Goal: Task Accomplishment & Management: Manage account settings

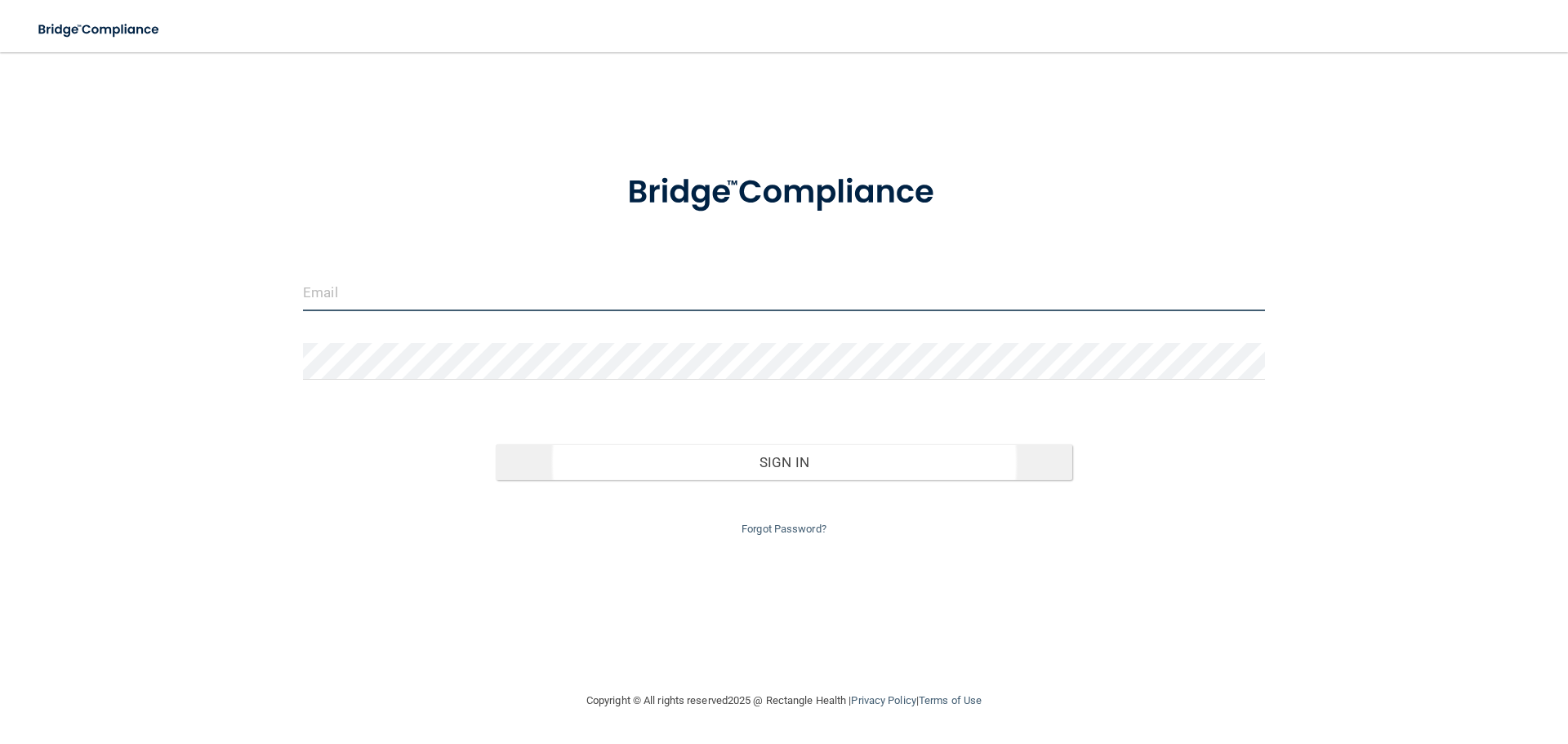
type input "[EMAIL_ADDRESS][DOMAIN_NAME]"
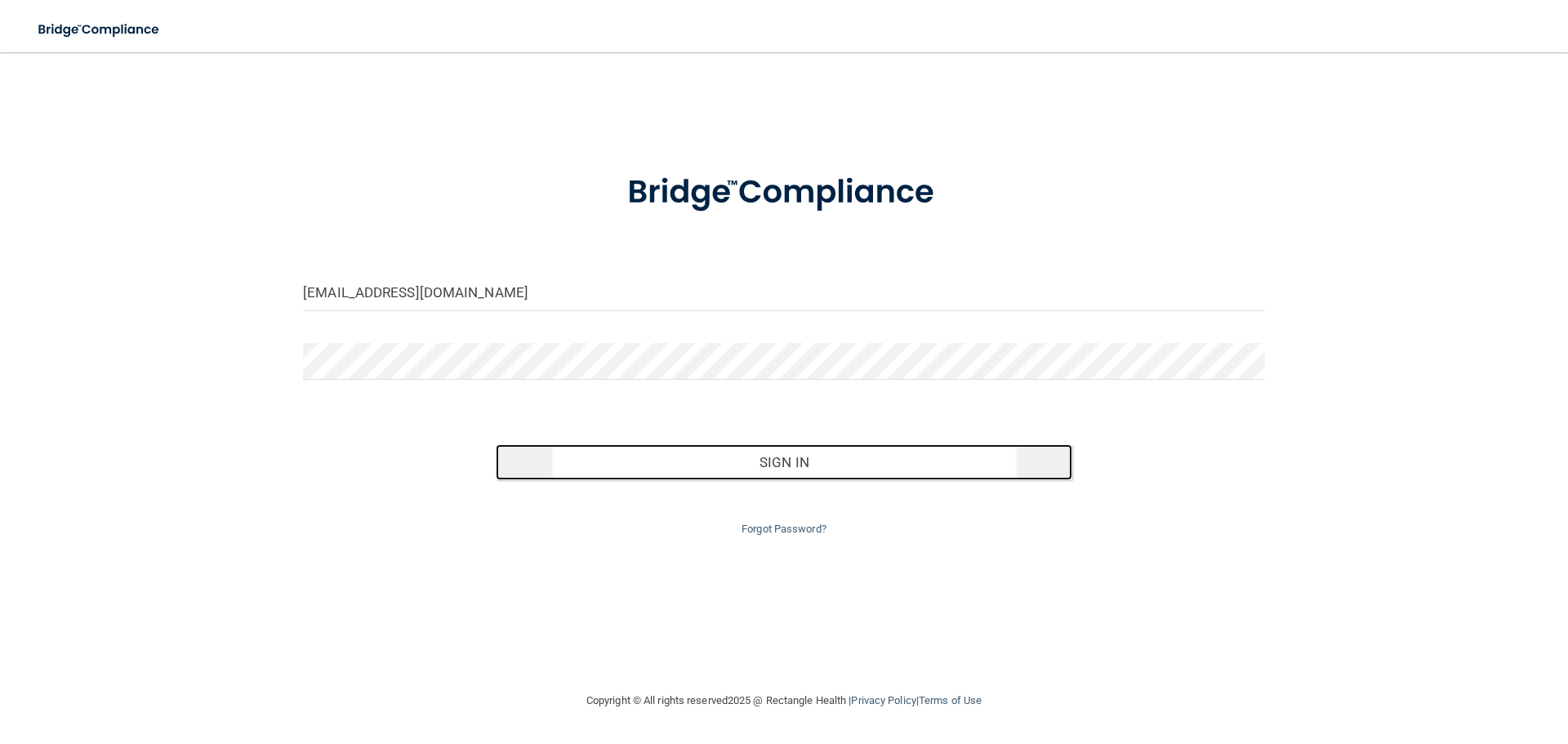
click at [844, 455] on button "Sign In" at bounding box center [784, 462] width 578 height 36
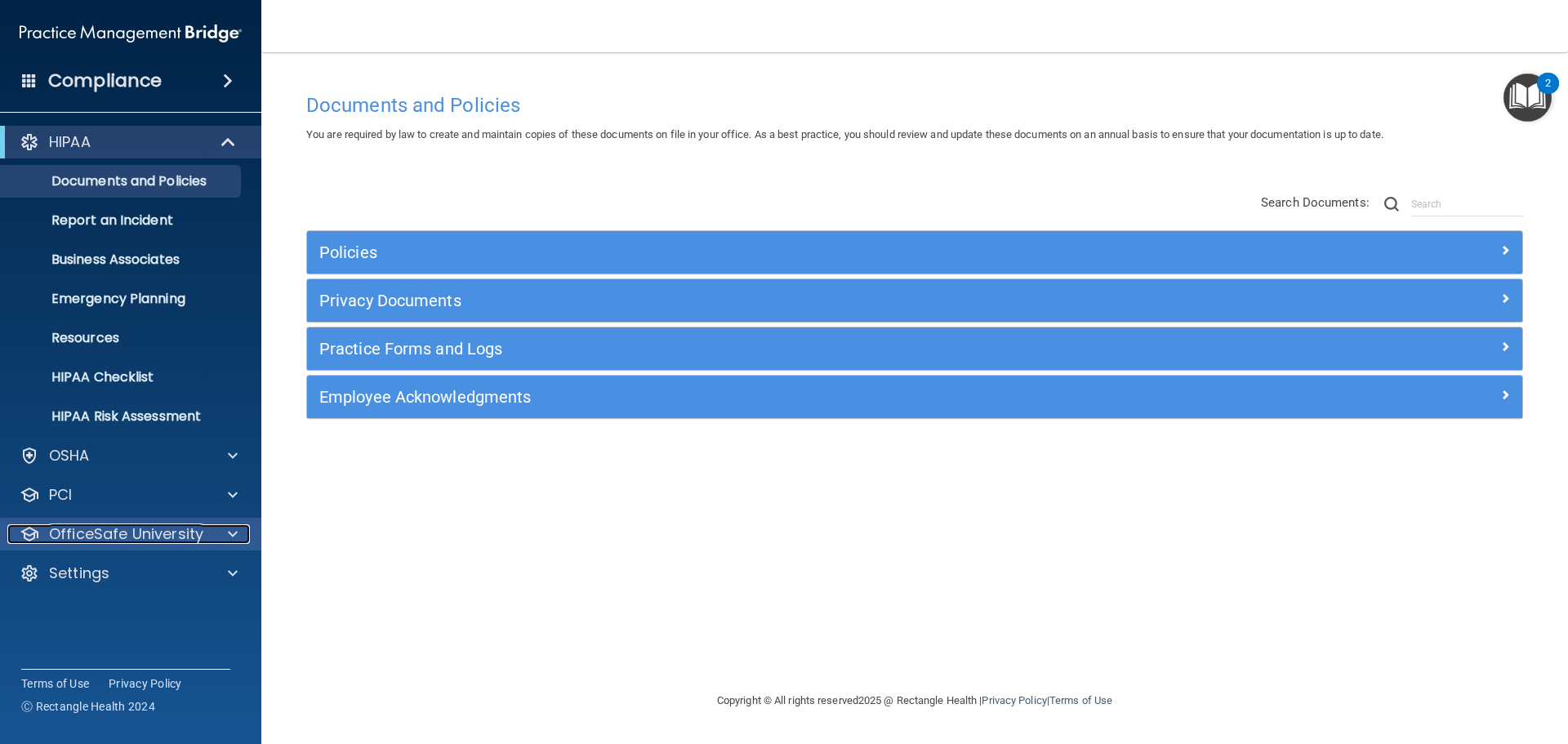
click at [197, 532] on p "OfficeSafe University" at bounding box center [126, 535] width 155 height 20
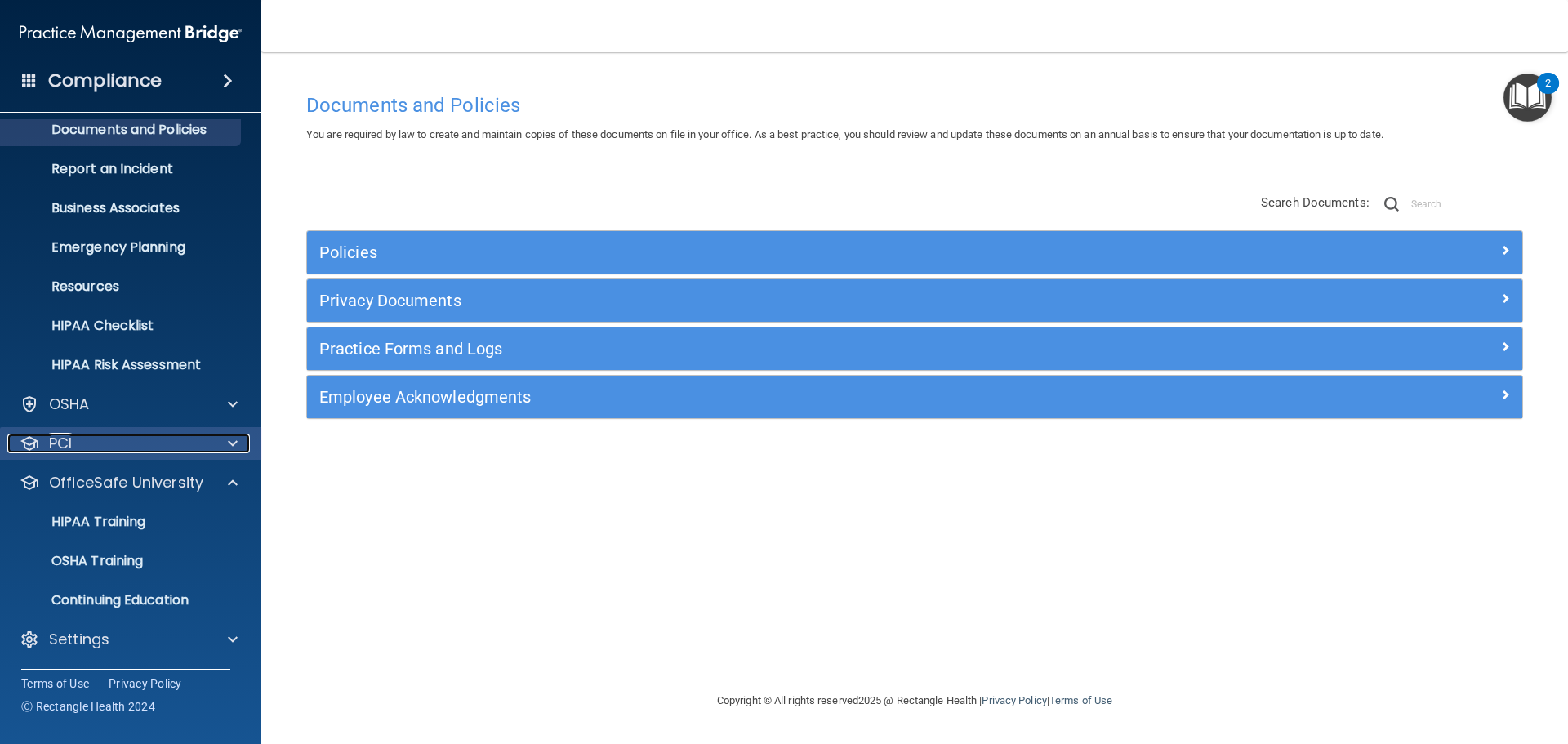
click at [201, 447] on div "PCI" at bounding box center [109, 444] width 203 height 20
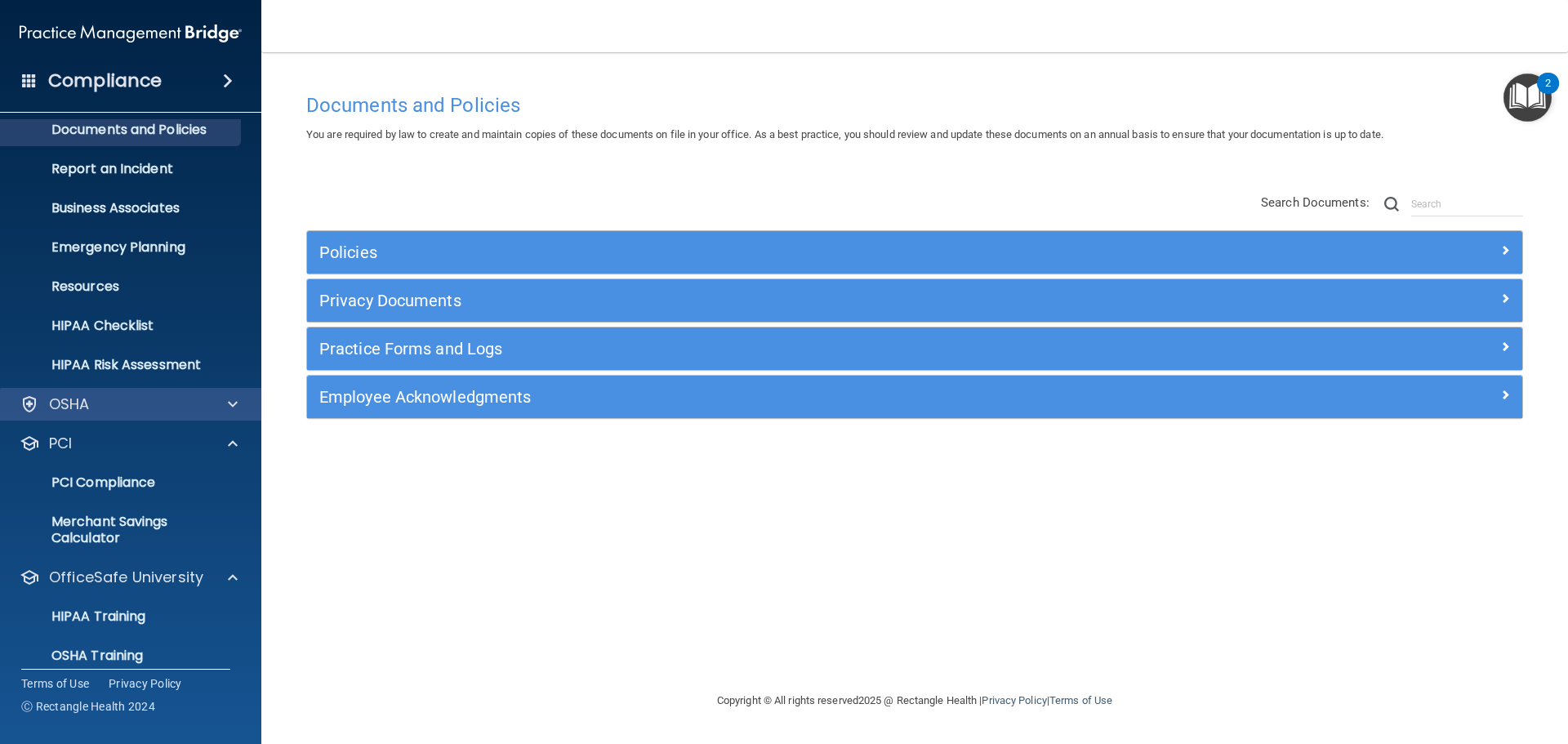
click at [213, 393] on div "OSHA" at bounding box center [131, 404] width 263 height 32
click at [213, 404] on div at bounding box center [230, 405] width 41 height 20
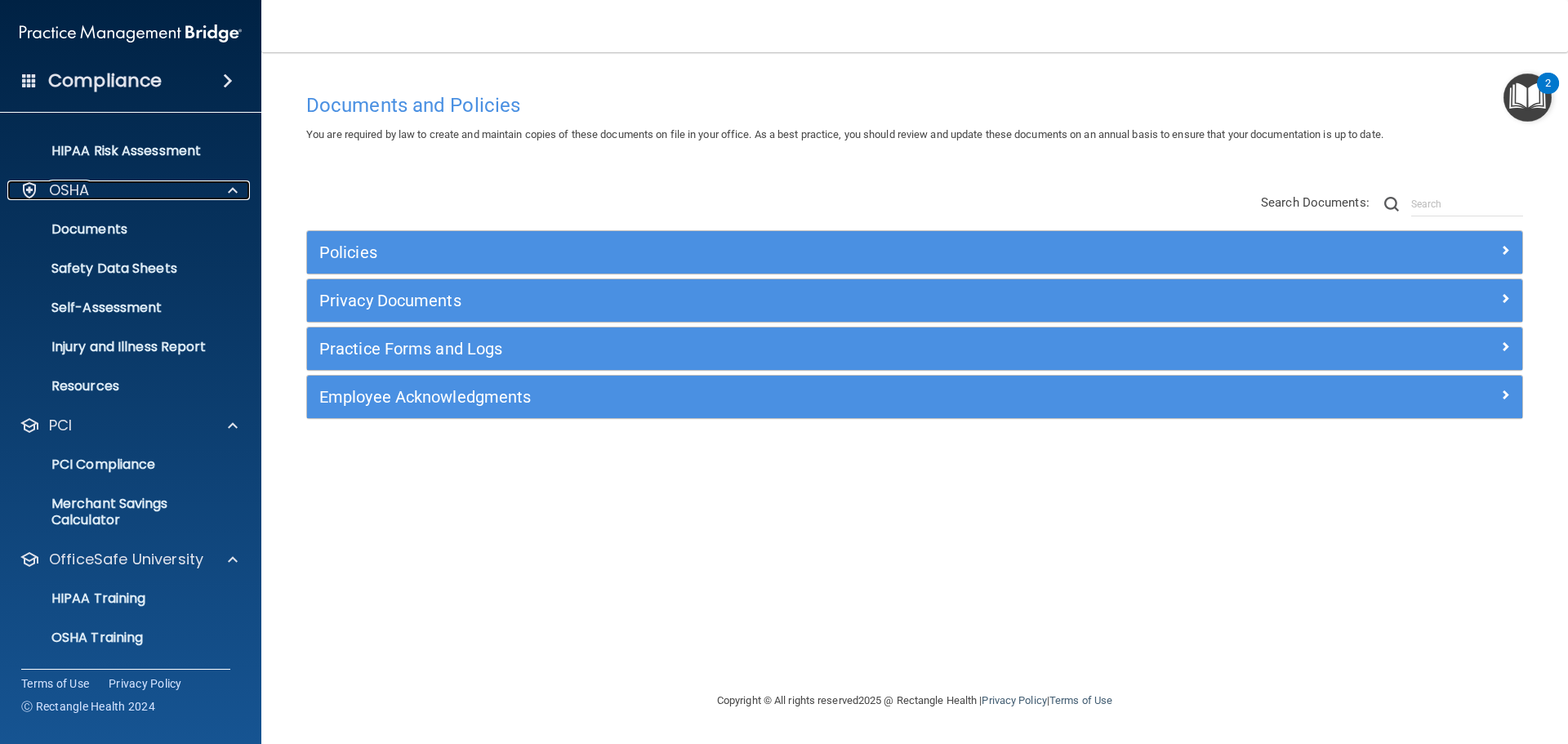
scroll to position [342, 0]
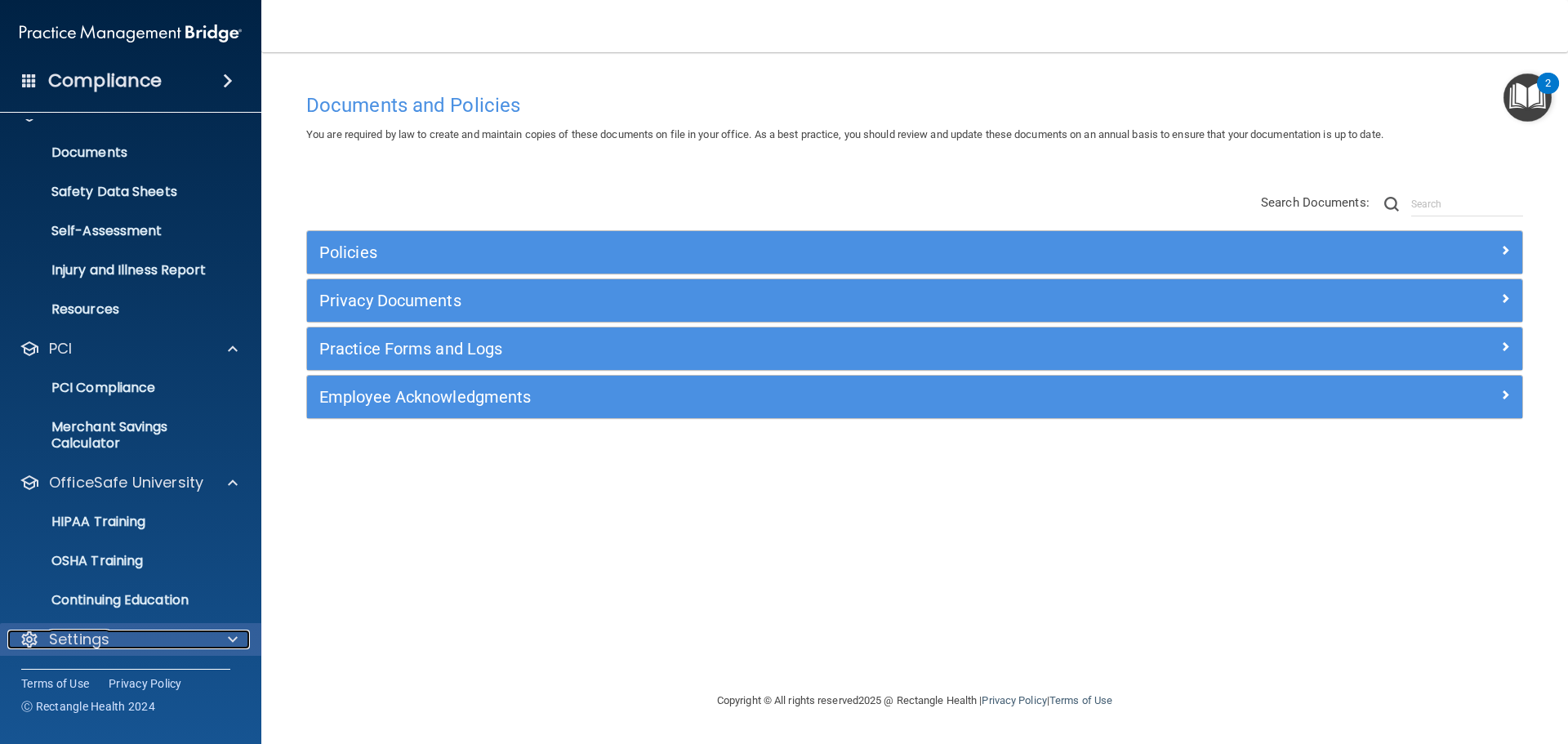
click at [116, 646] on div "Settings" at bounding box center [109, 640] width 203 height 20
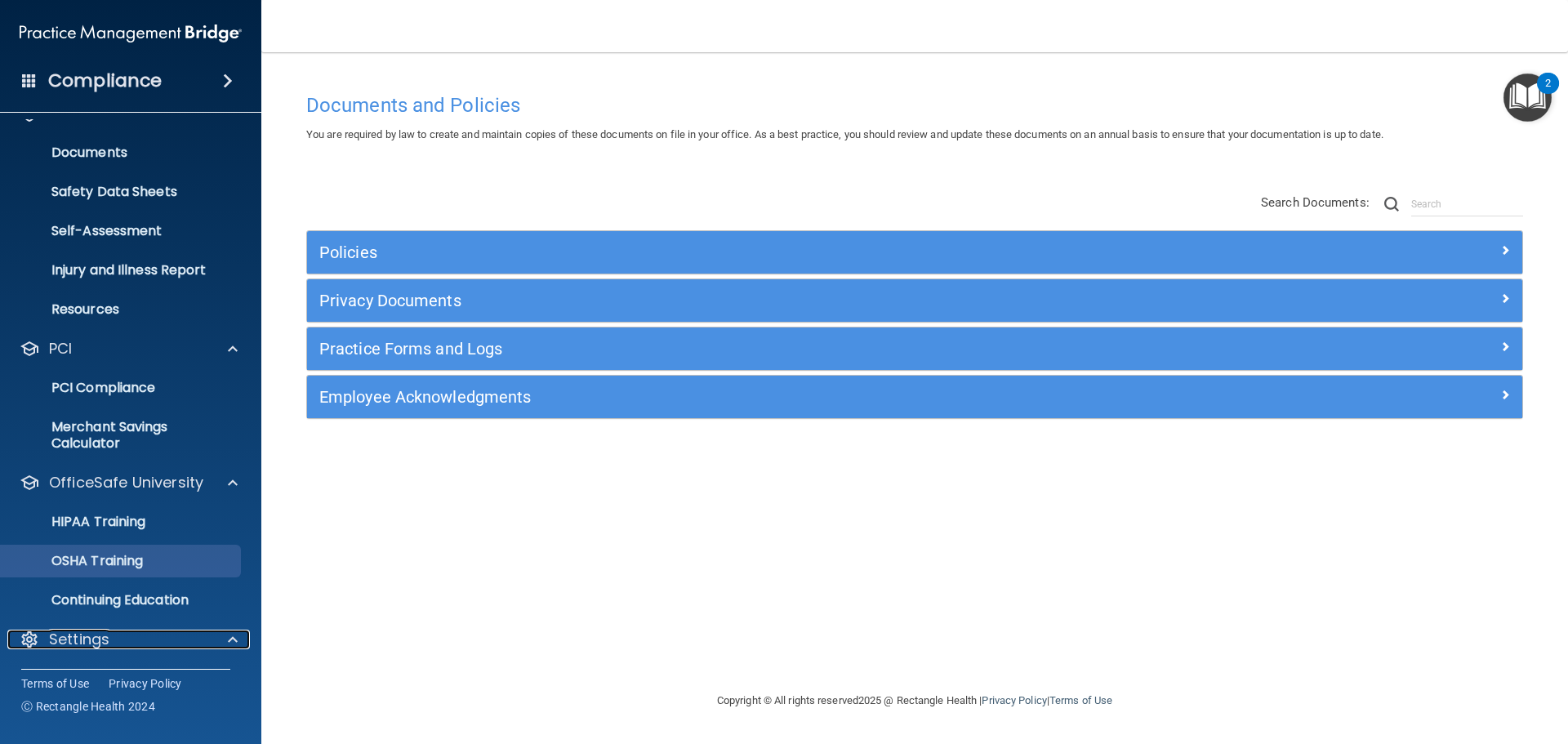
scroll to position [500, 0]
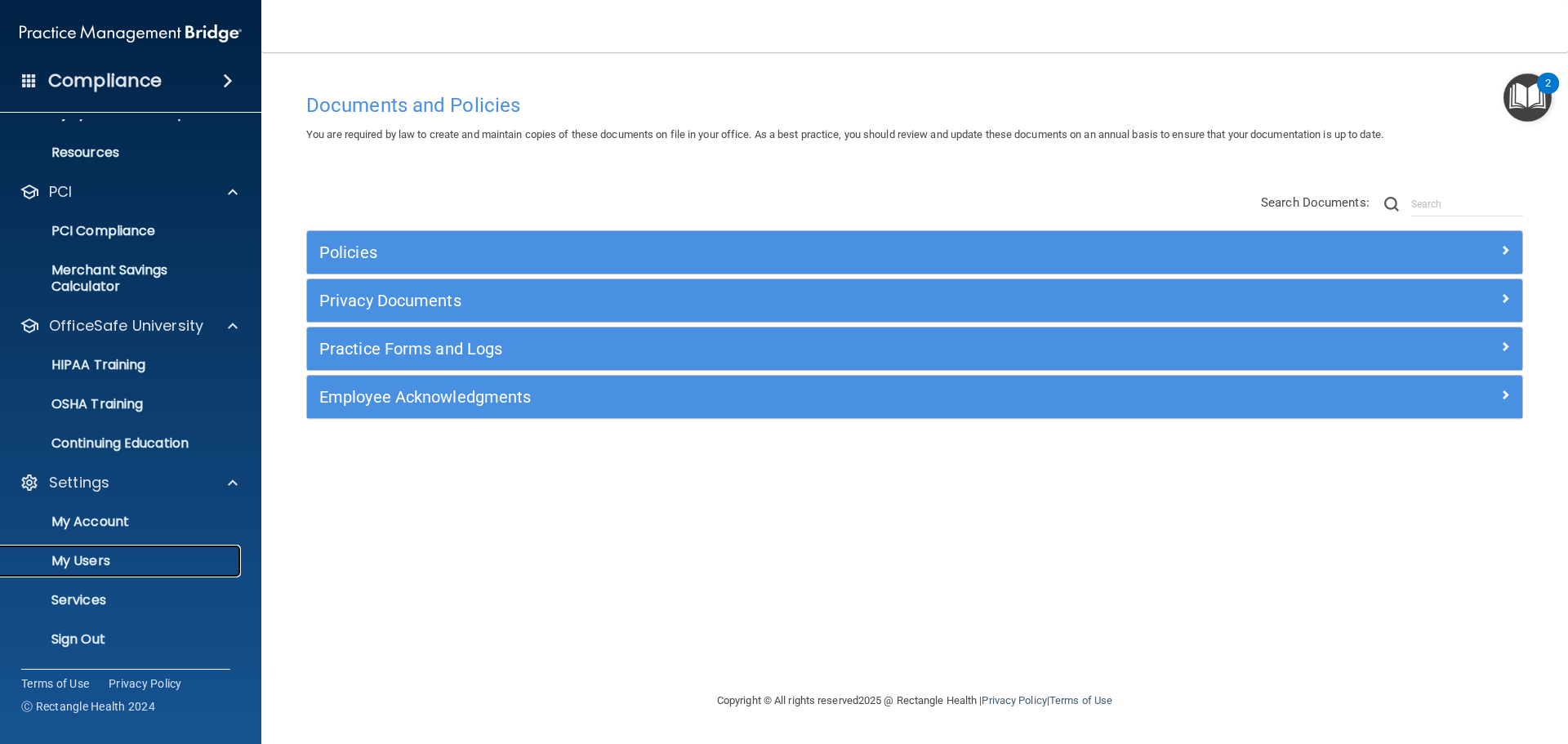
click at [104, 564] on p "My Users" at bounding box center [122, 561] width 223 height 17
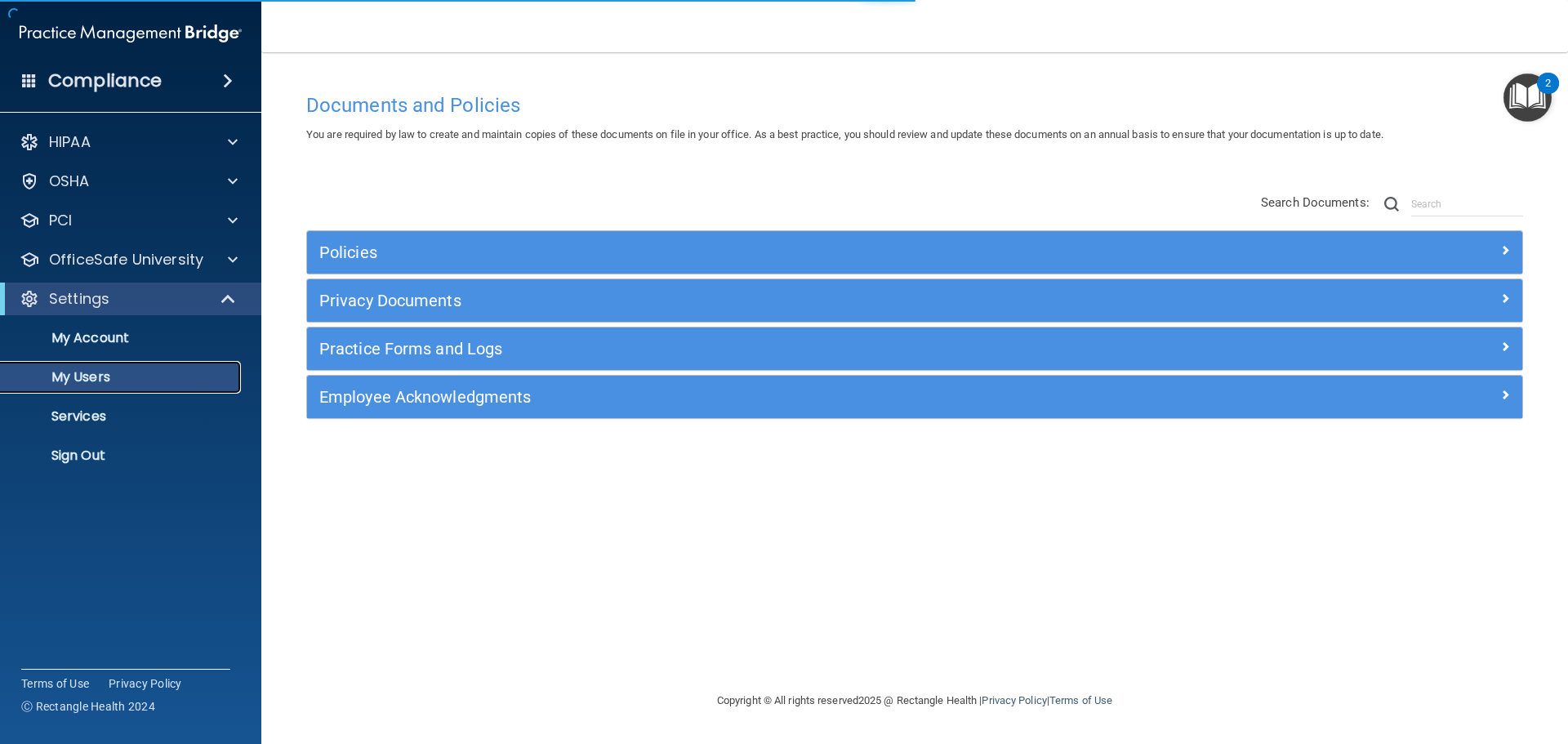
click at [114, 378] on p "My Users" at bounding box center [122, 377] width 223 height 17
select select "20"
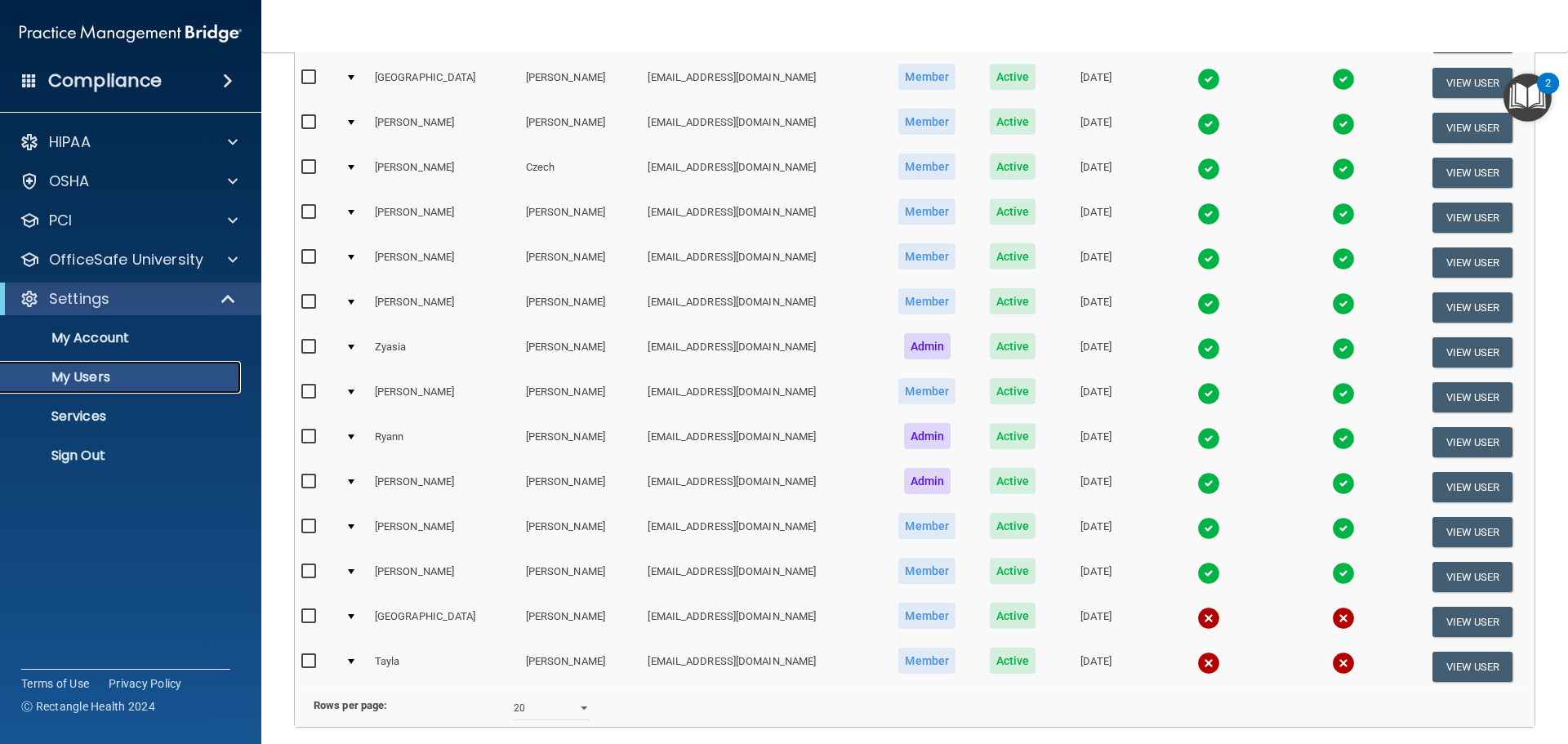
scroll to position [298, 0]
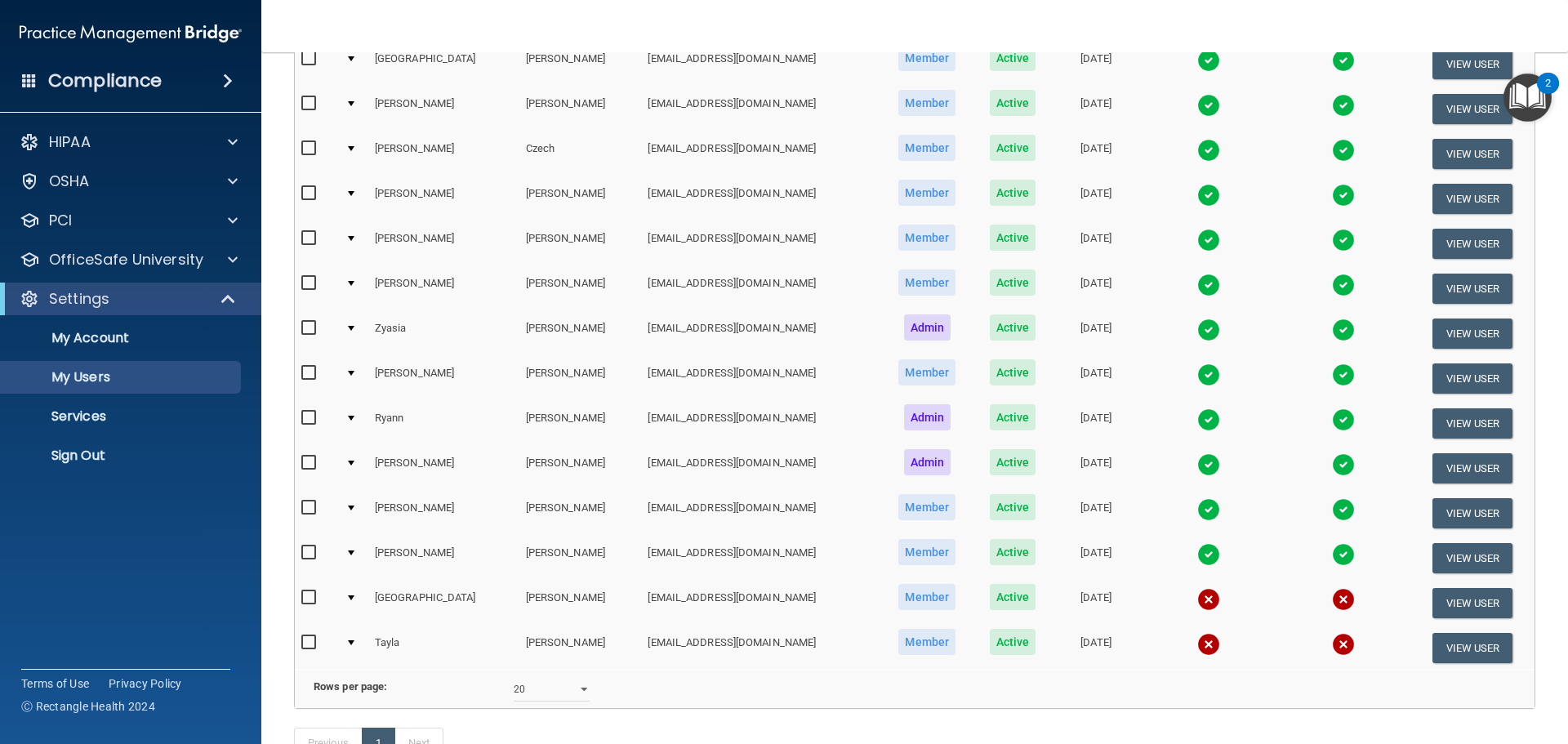
click at [309, 643] on input "checkbox" at bounding box center [311, 643] width 19 height 13
checkbox input "true"
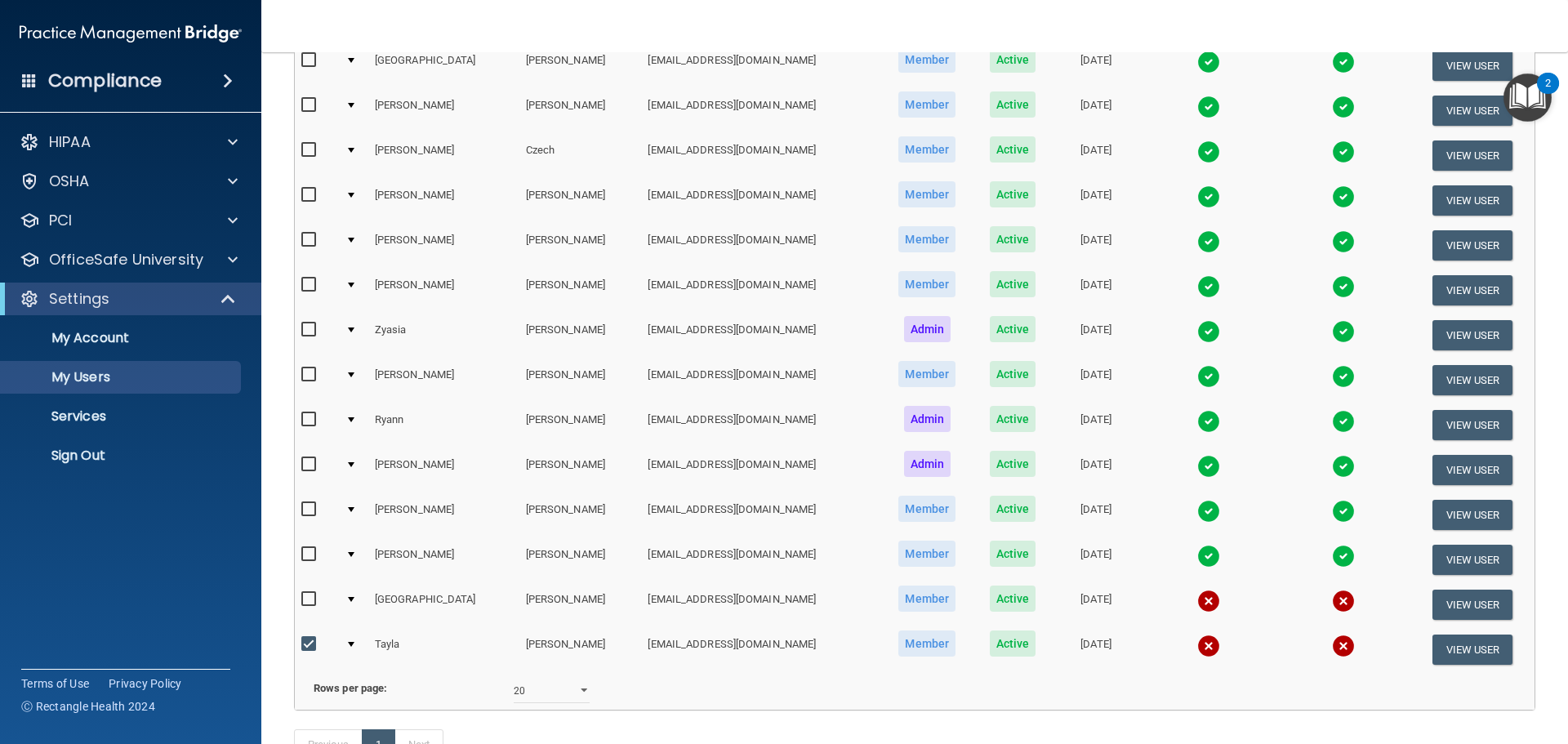
scroll to position [300, 0]
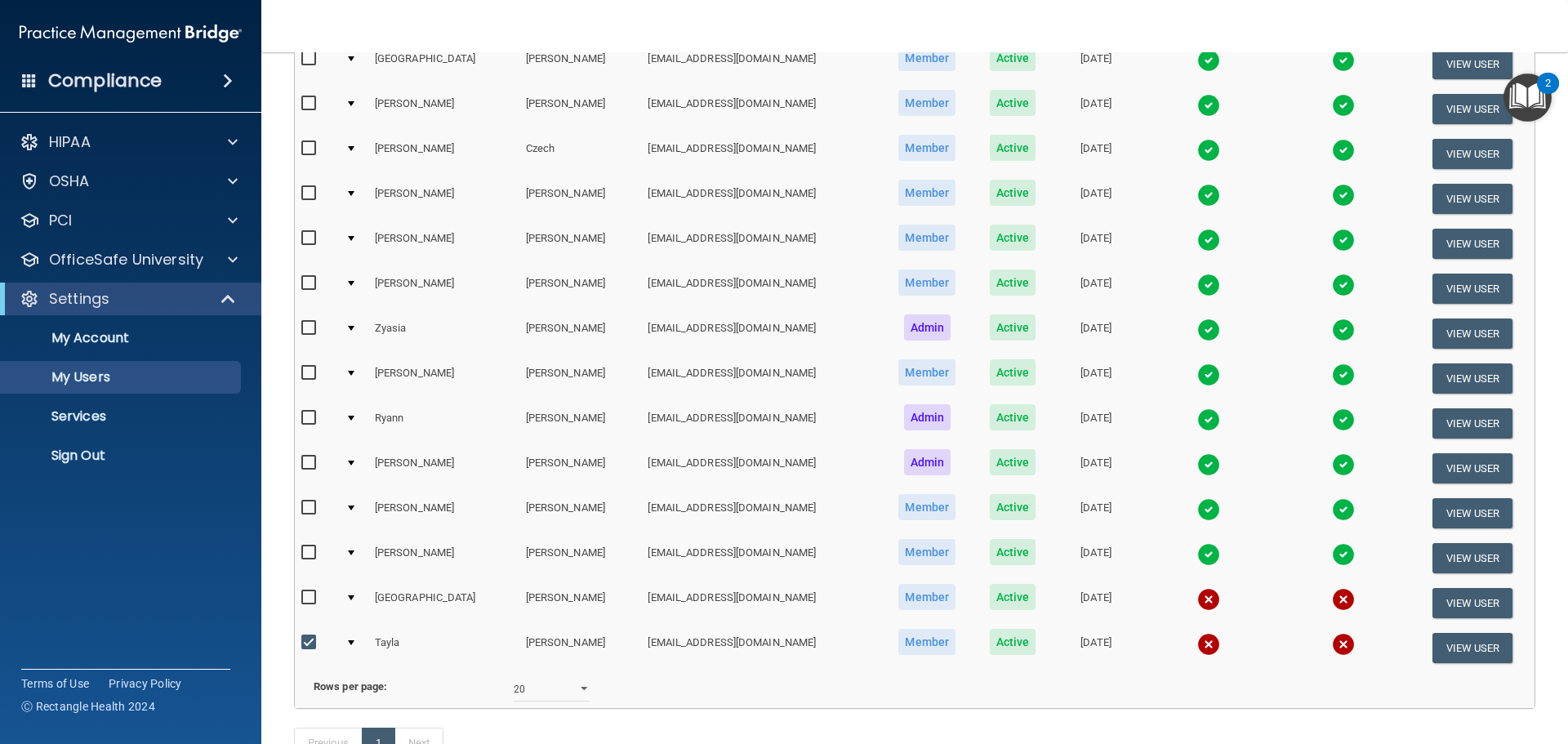
click at [308, 602] on input "checkbox" at bounding box center [311, 599] width 19 height 13
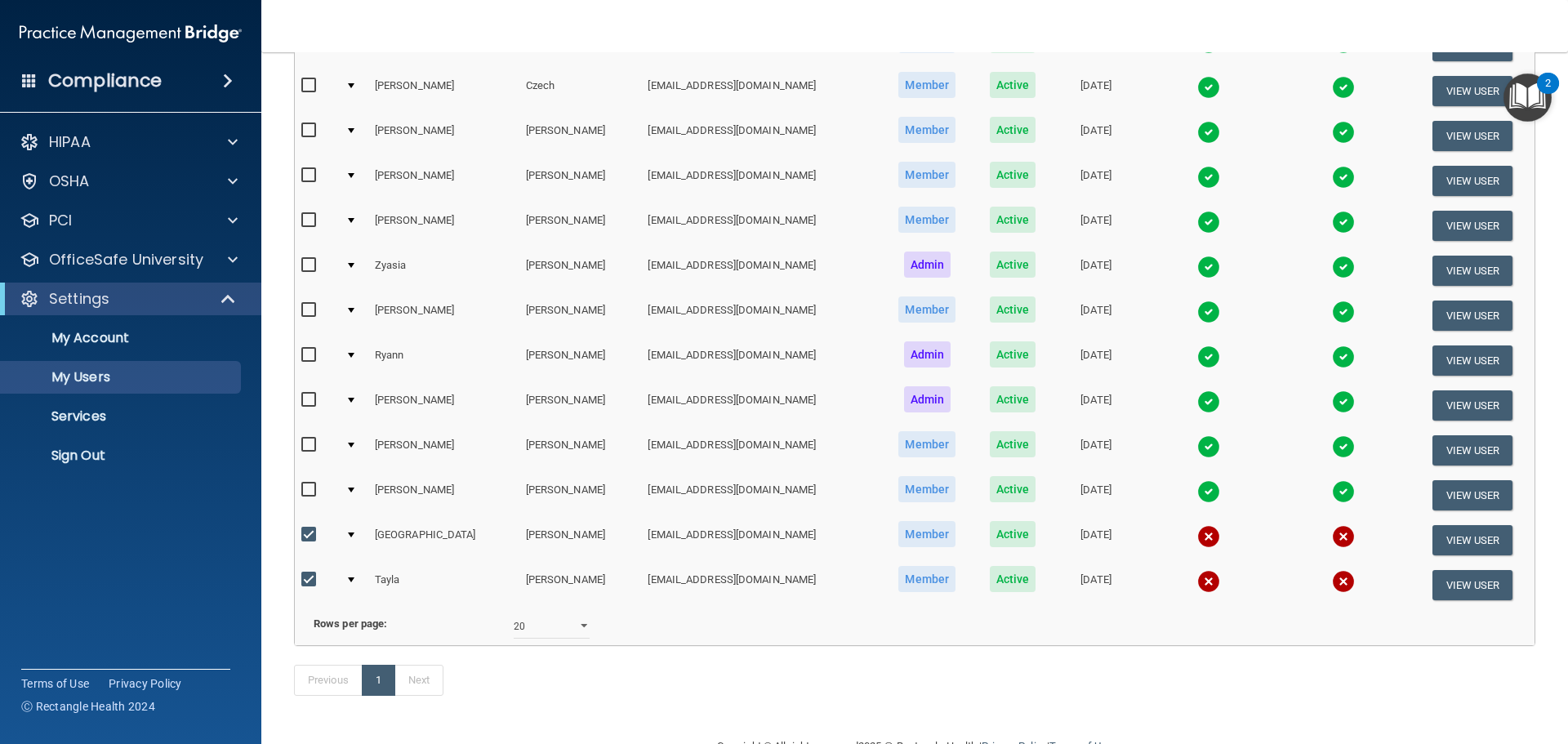
scroll to position [429, 0]
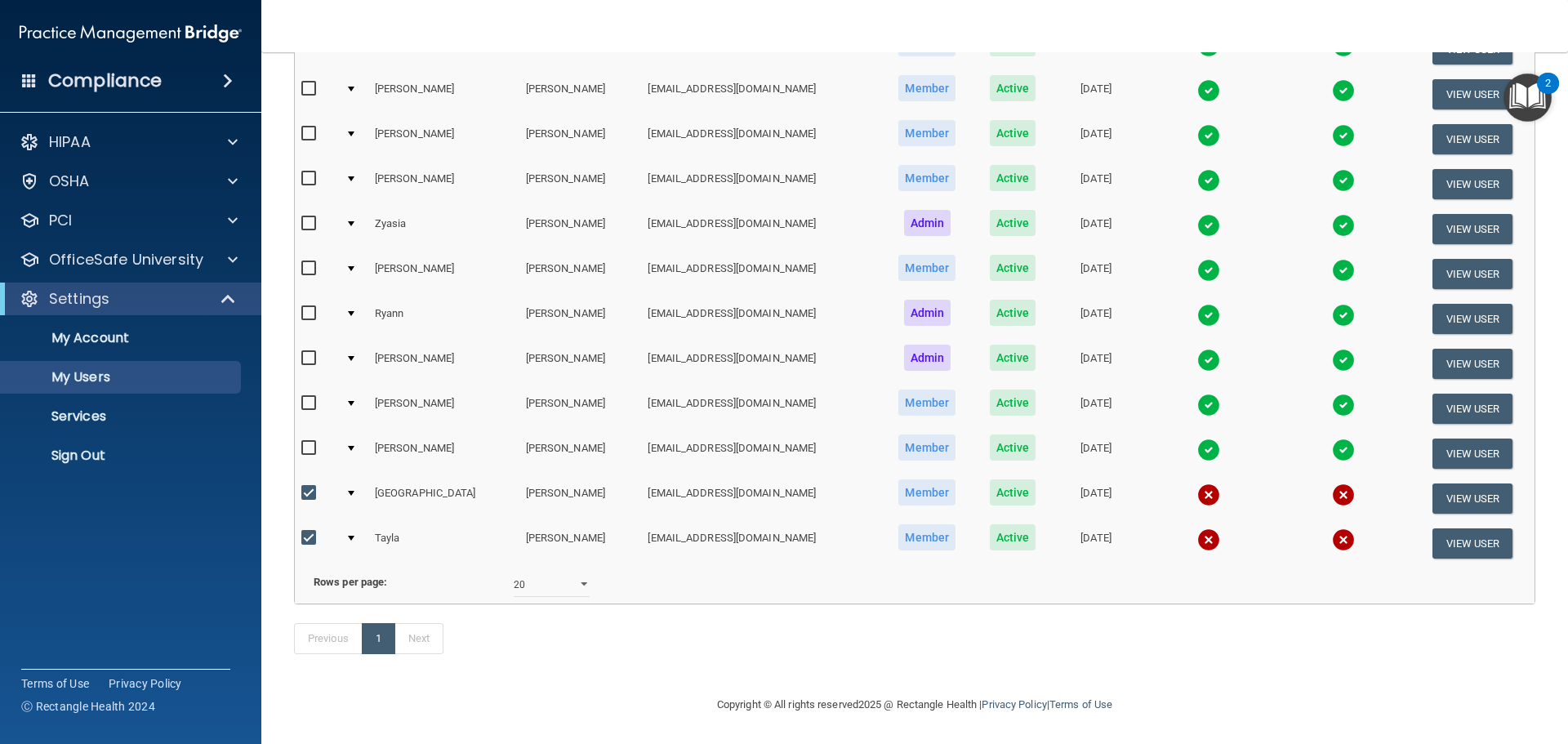
click at [311, 487] on input "checkbox" at bounding box center [311, 494] width 19 height 13
checkbox input "false"
click at [313, 532] on input "checkbox" at bounding box center [311, 539] width 19 height 13
checkbox input "false"
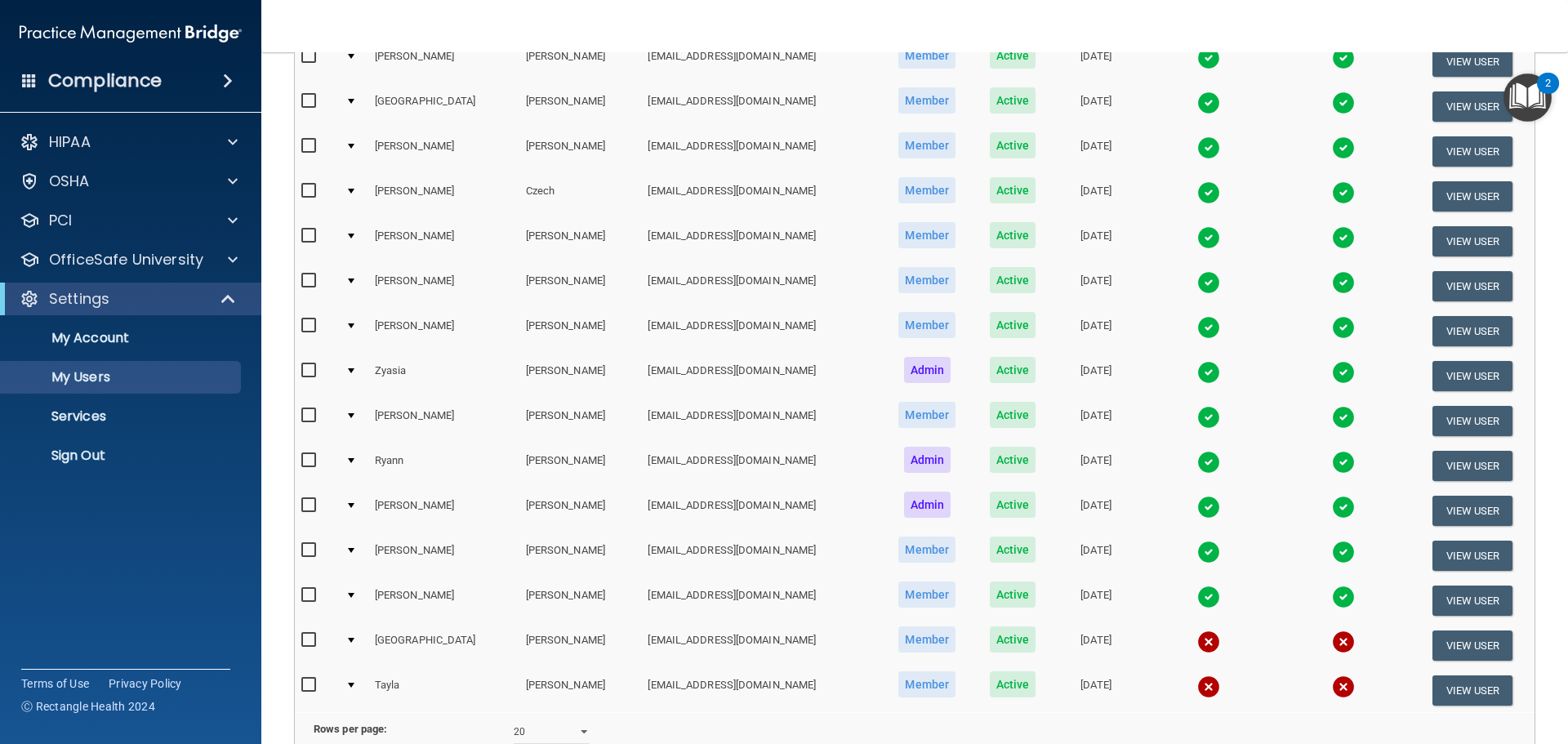
scroll to position [428, 0]
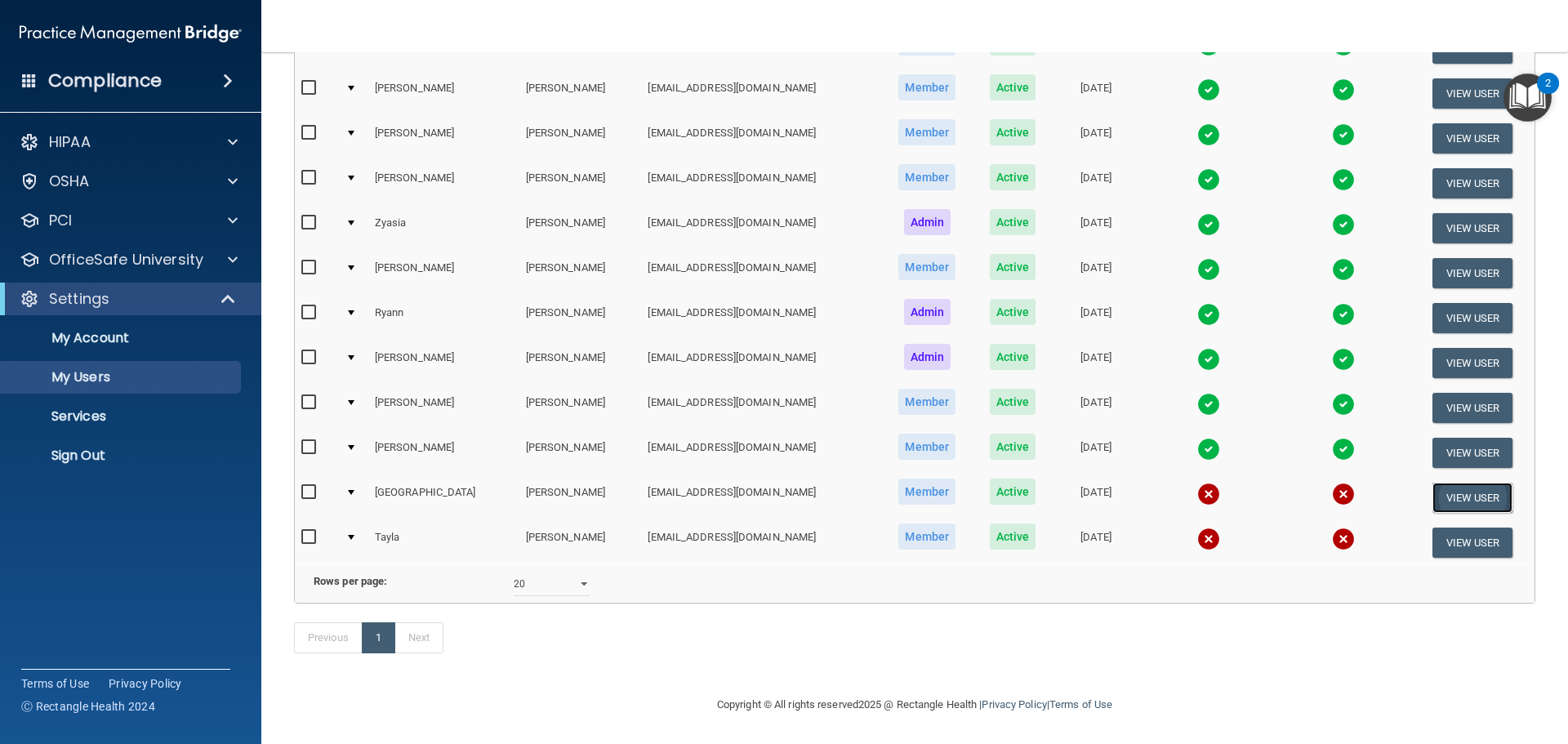
click at [1488, 483] on button "View User" at bounding box center [1472, 498] width 81 height 30
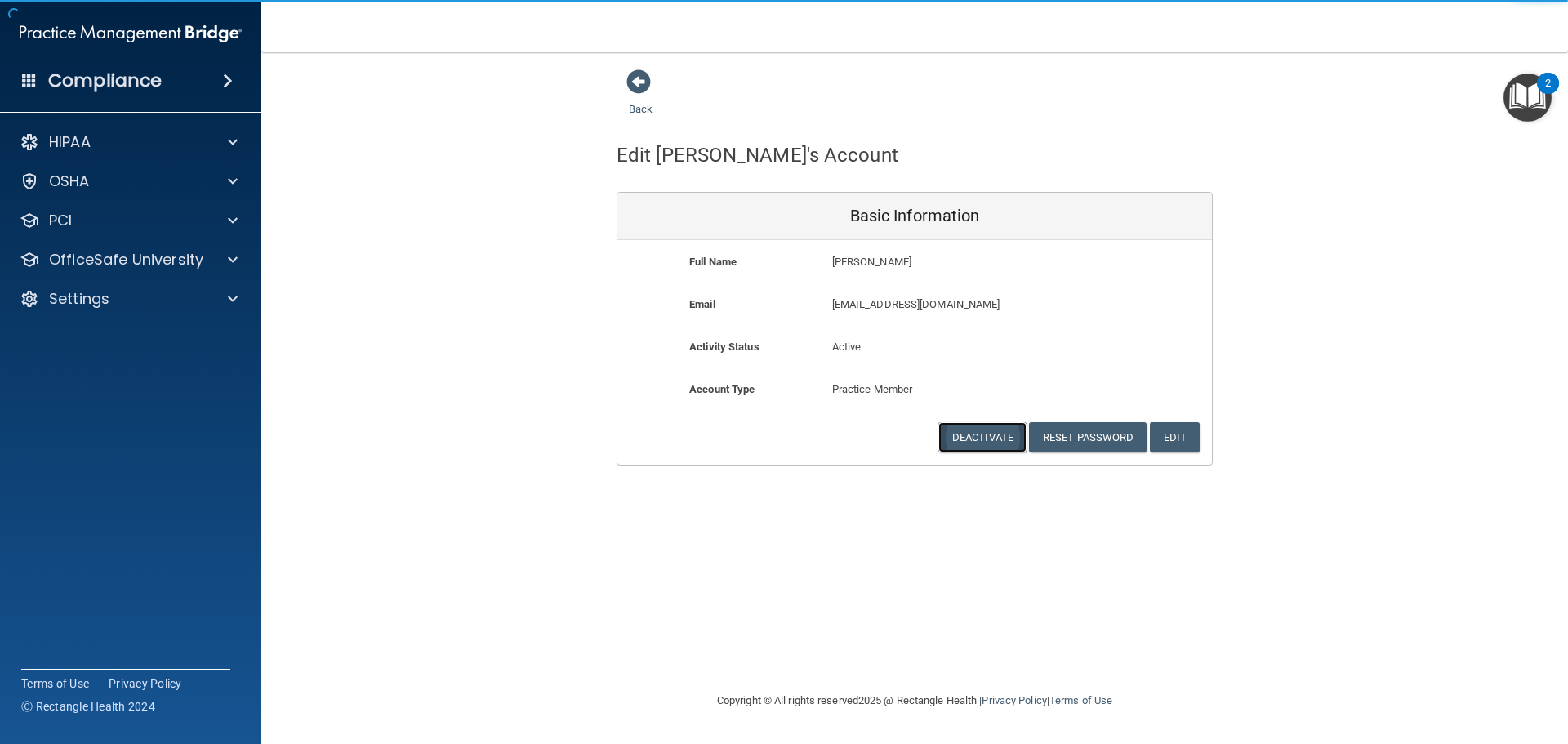
click at [1002, 440] on button "Deactivate" at bounding box center [982, 437] width 88 height 30
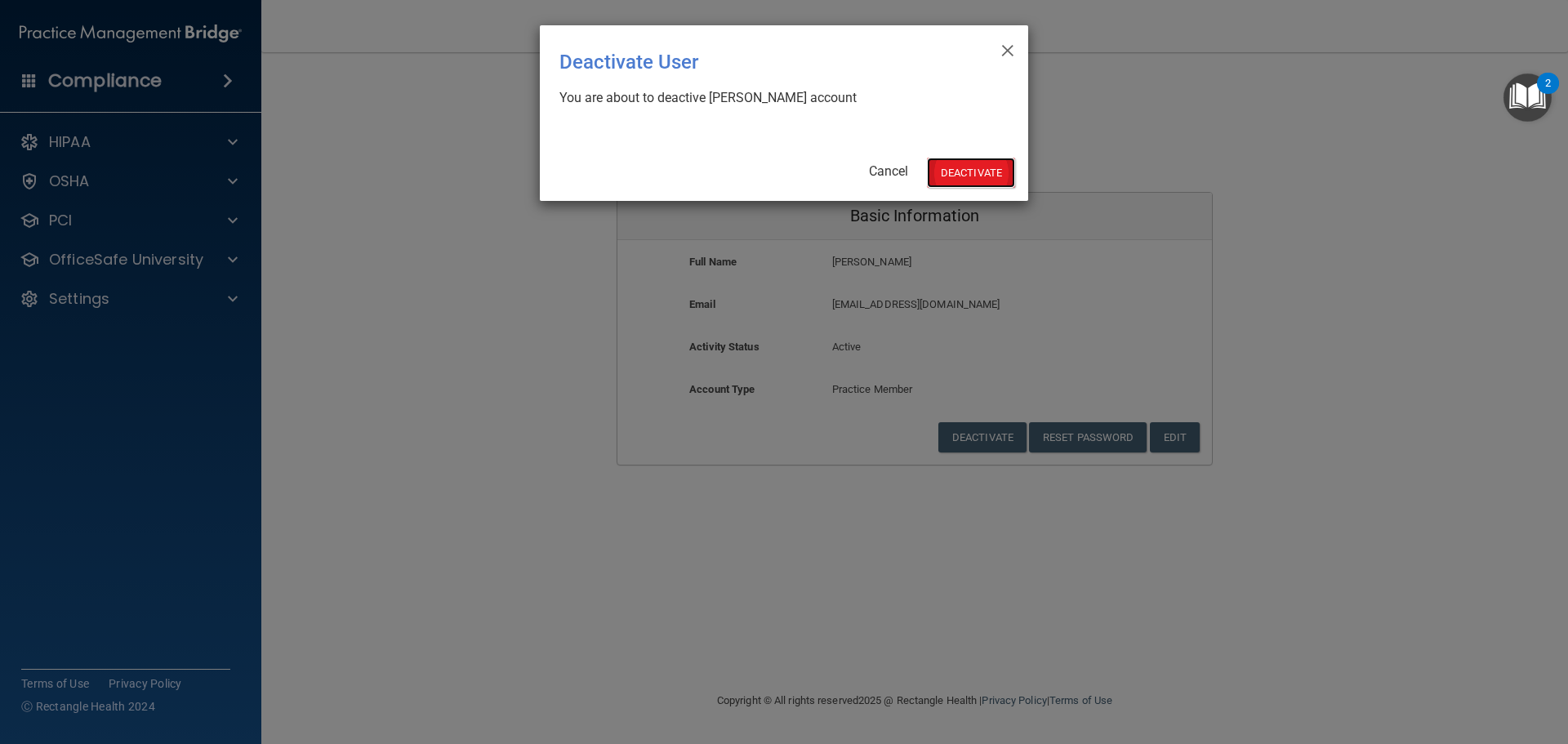
click at [970, 177] on button "Deactivate" at bounding box center [971, 173] width 88 height 30
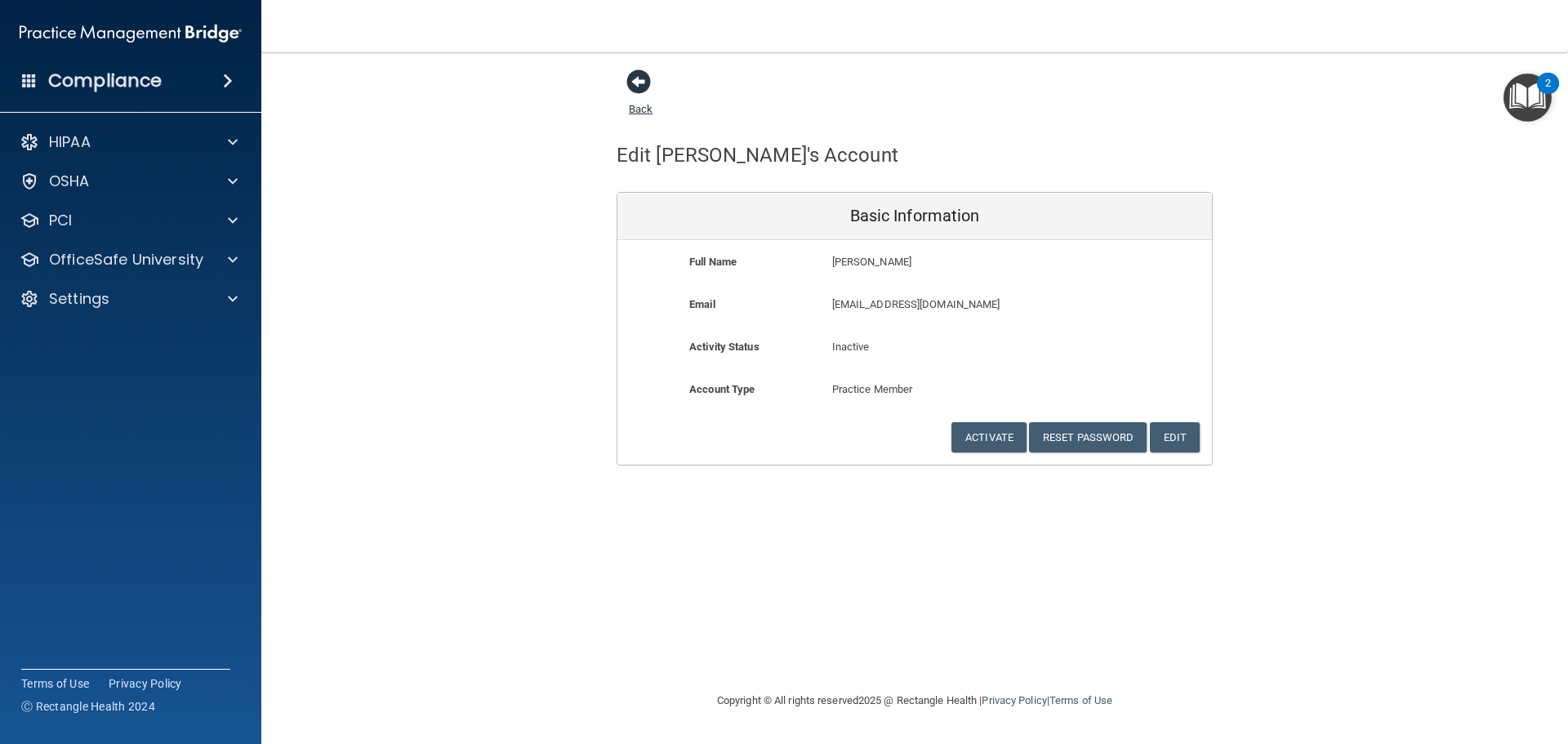
click at [639, 75] on span at bounding box center [638, 81] width 24 height 24
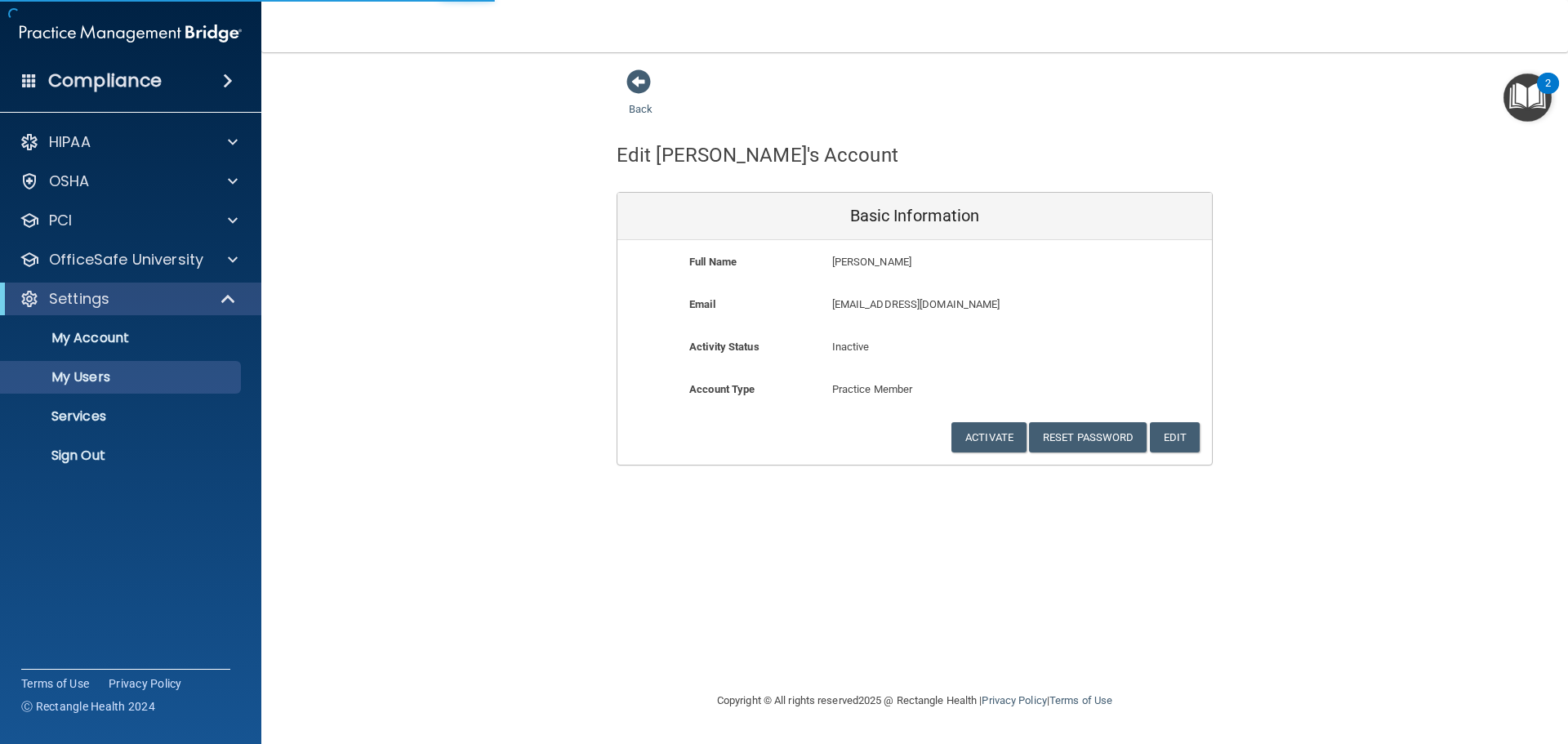
select select "20"
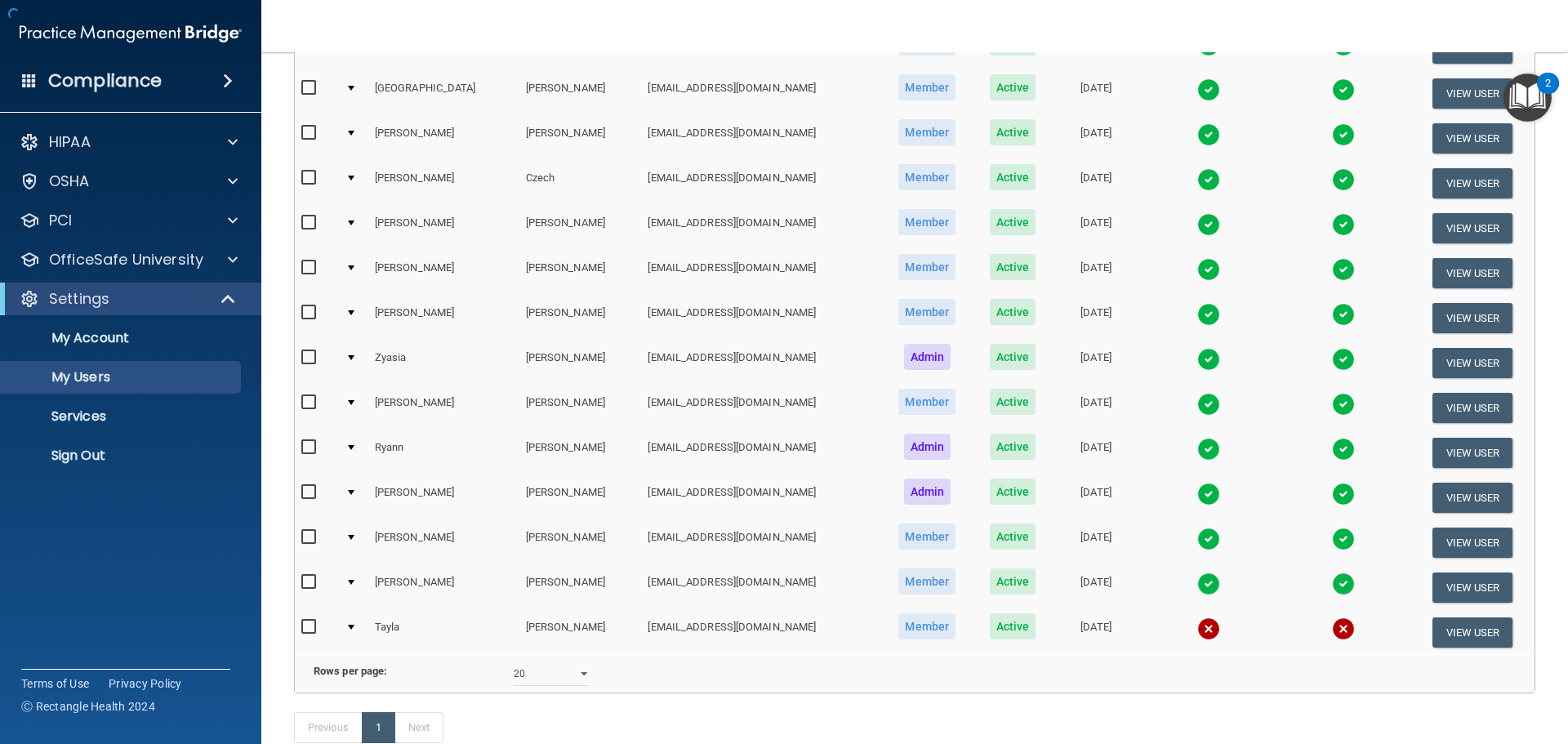
scroll to position [383, 0]
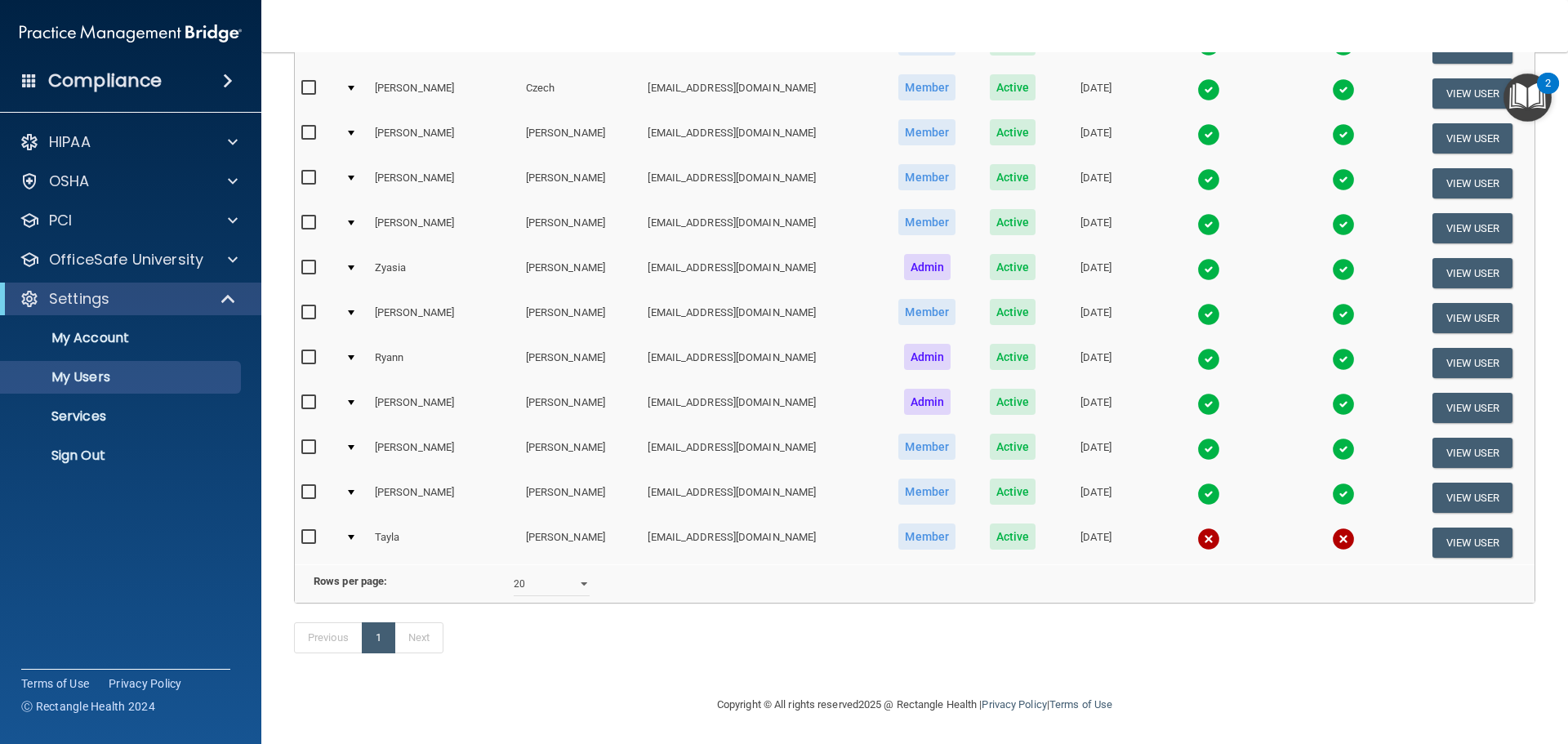
click at [306, 531] on input "checkbox" at bounding box center [311, 538] width 19 height 13
checkbox input "true"
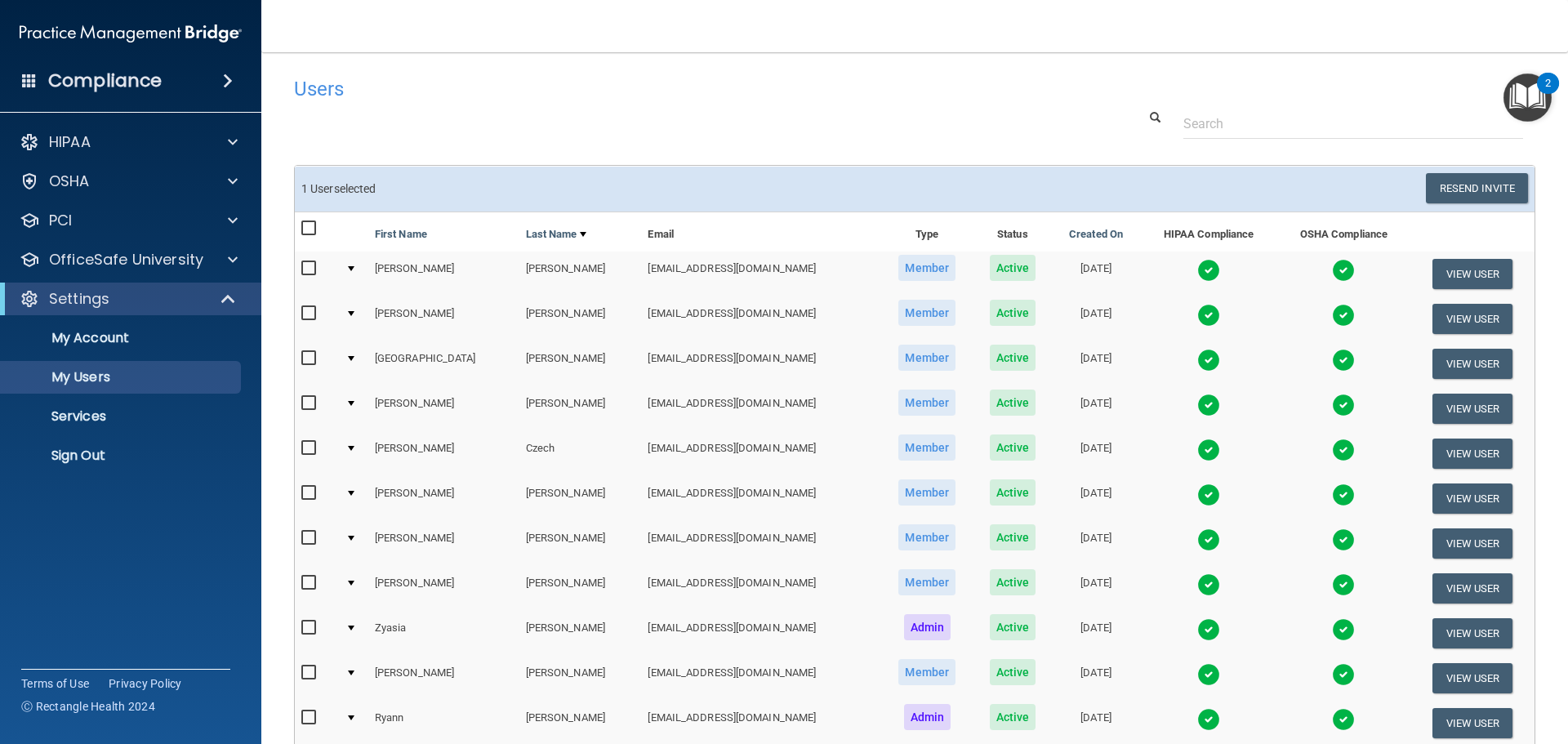
scroll to position [382, 0]
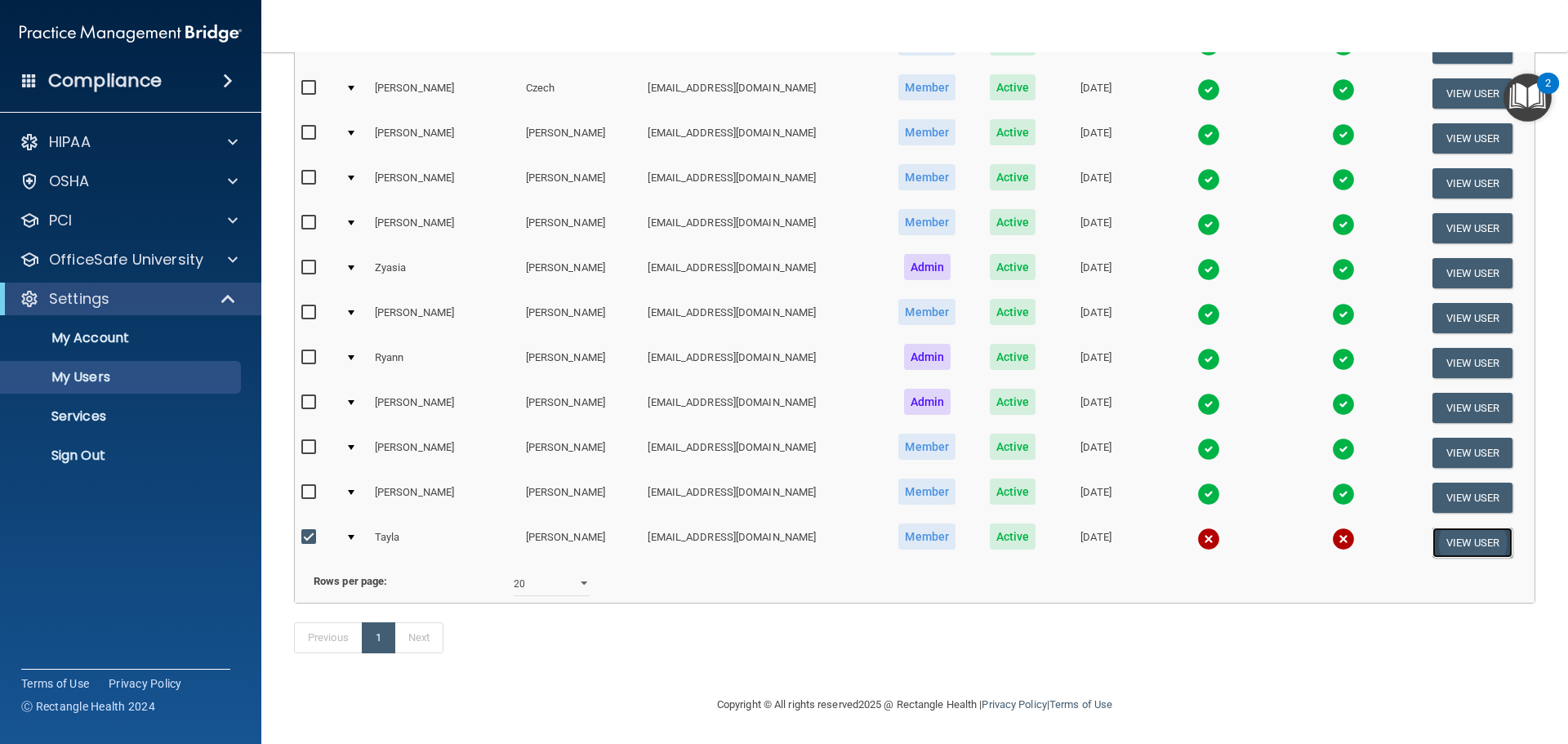
click at [1471, 528] on button "View User" at bounding box center [1472, 543] width 81 height 30
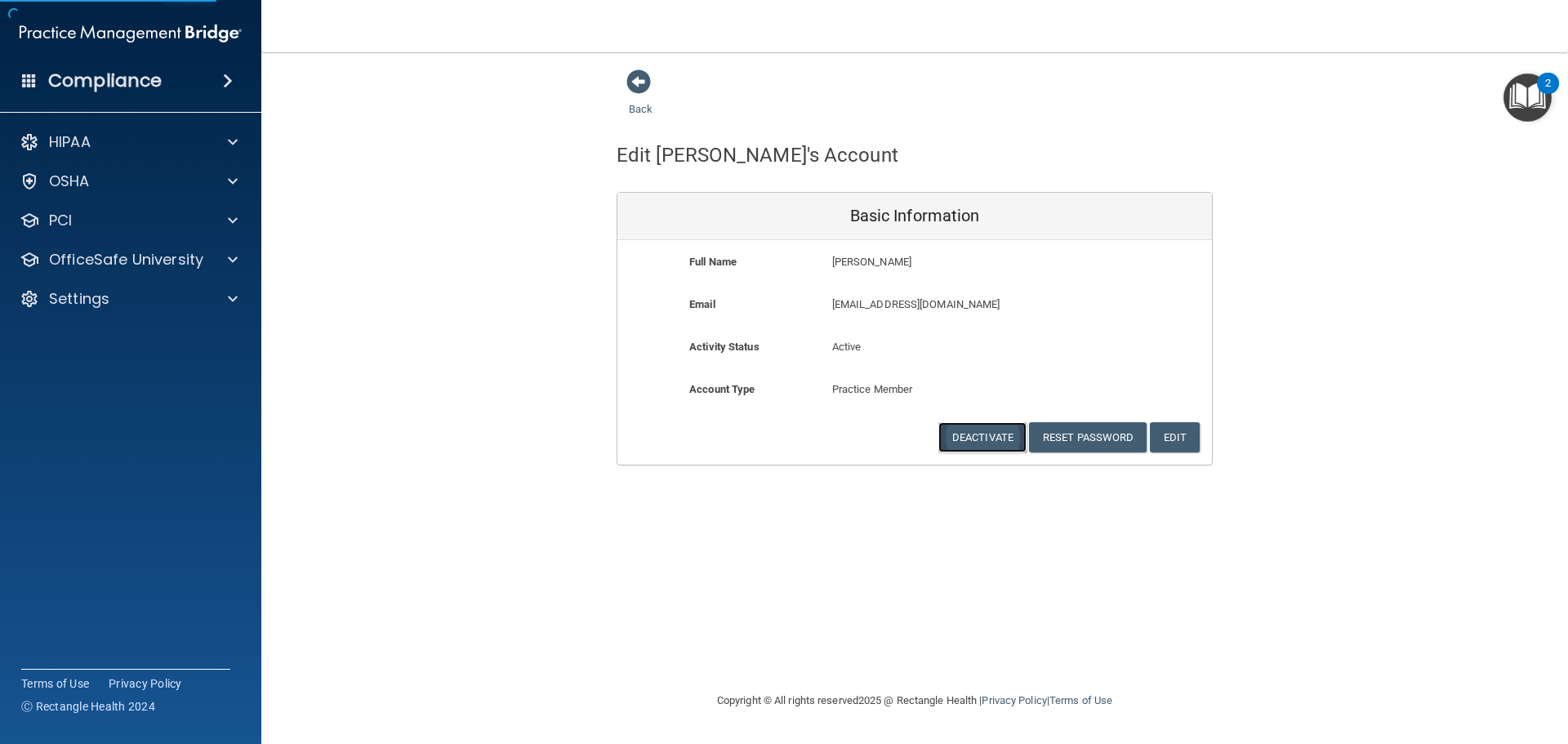
click at [971, 440] on button "Deactivate" at bounding box center [982, 437] width 88 height 30
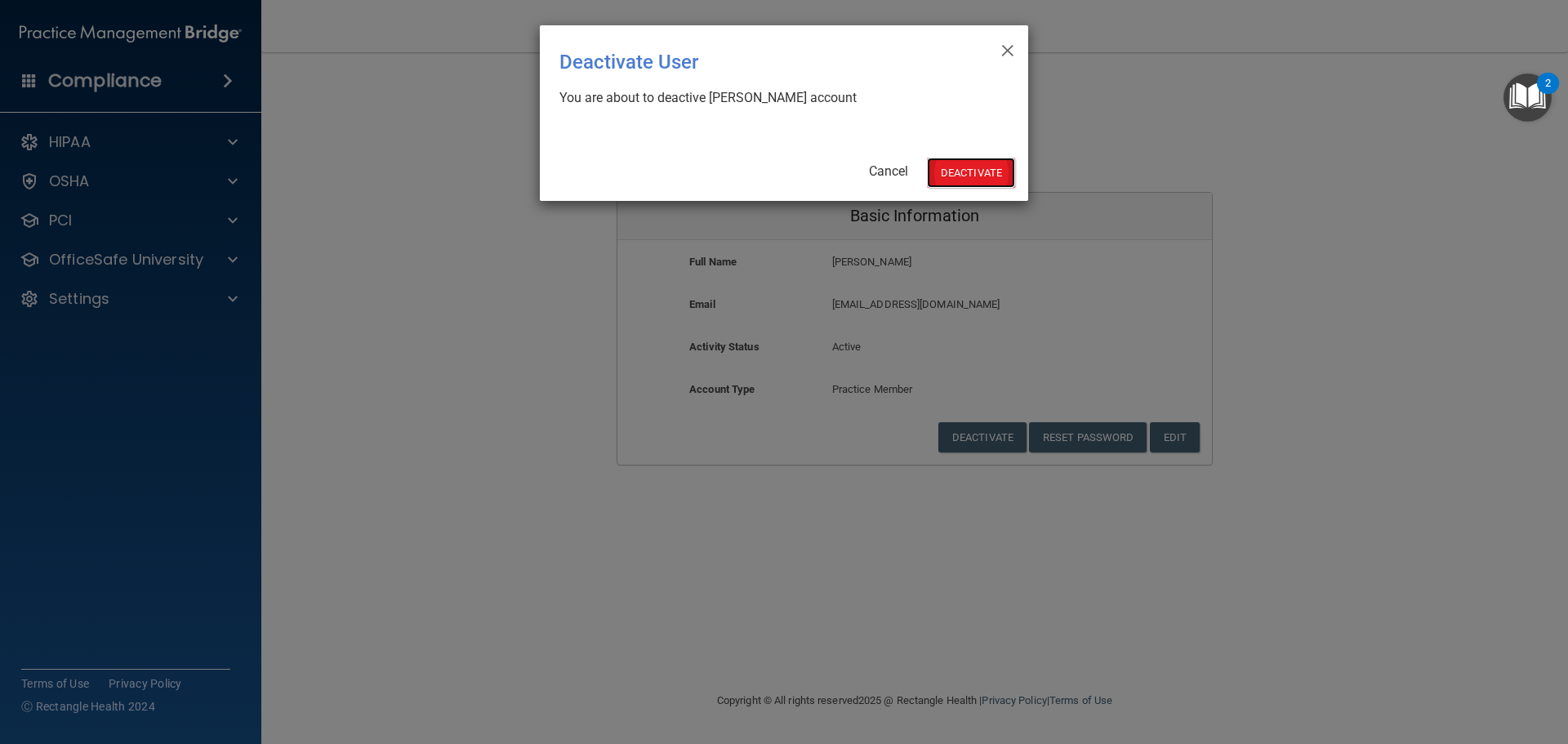
click at [961, 166] on button "Deactivate" at bounding box center [971, 173] width 88 height 30
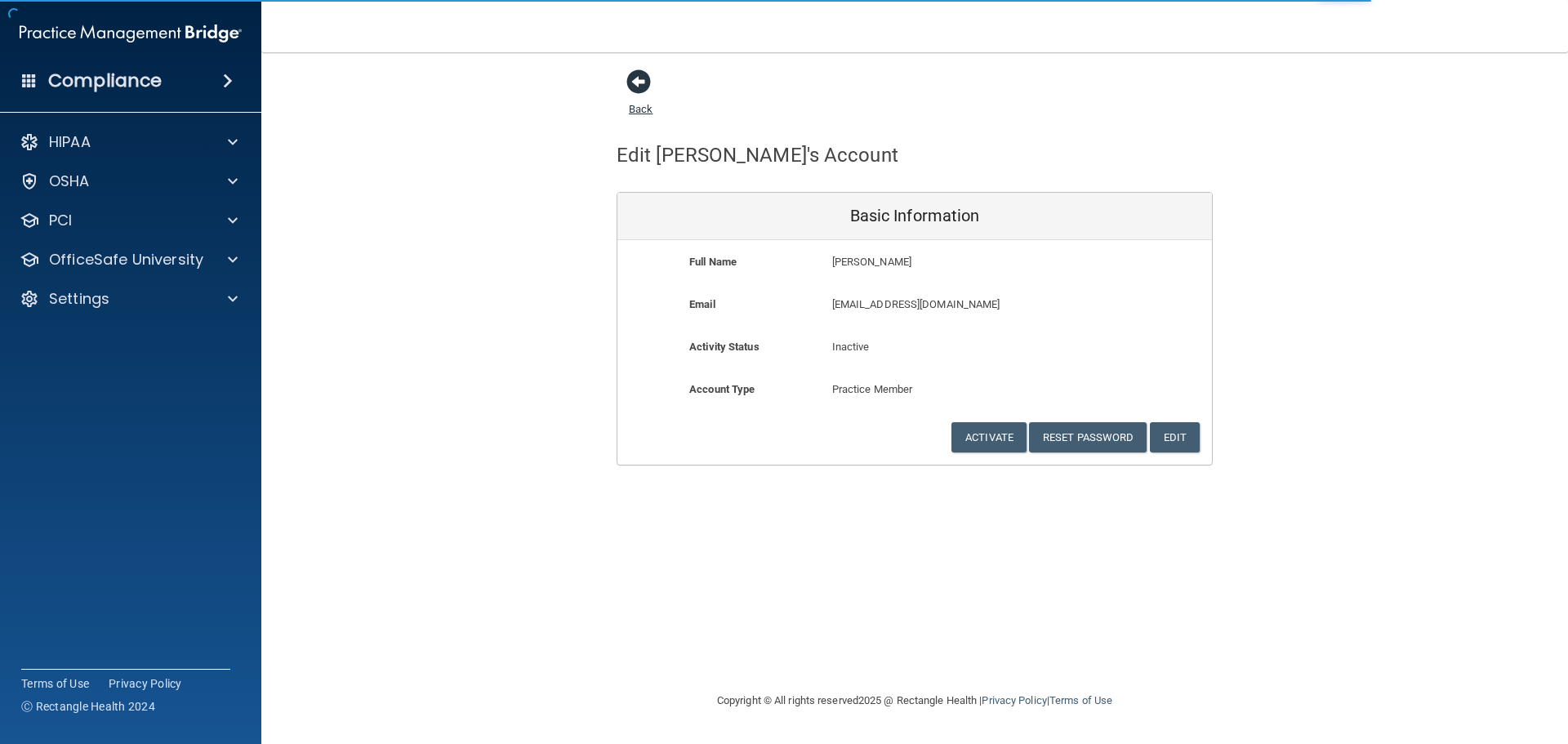
click at [646, 90] on span at bounding box center [638, 81] width 24 height 24
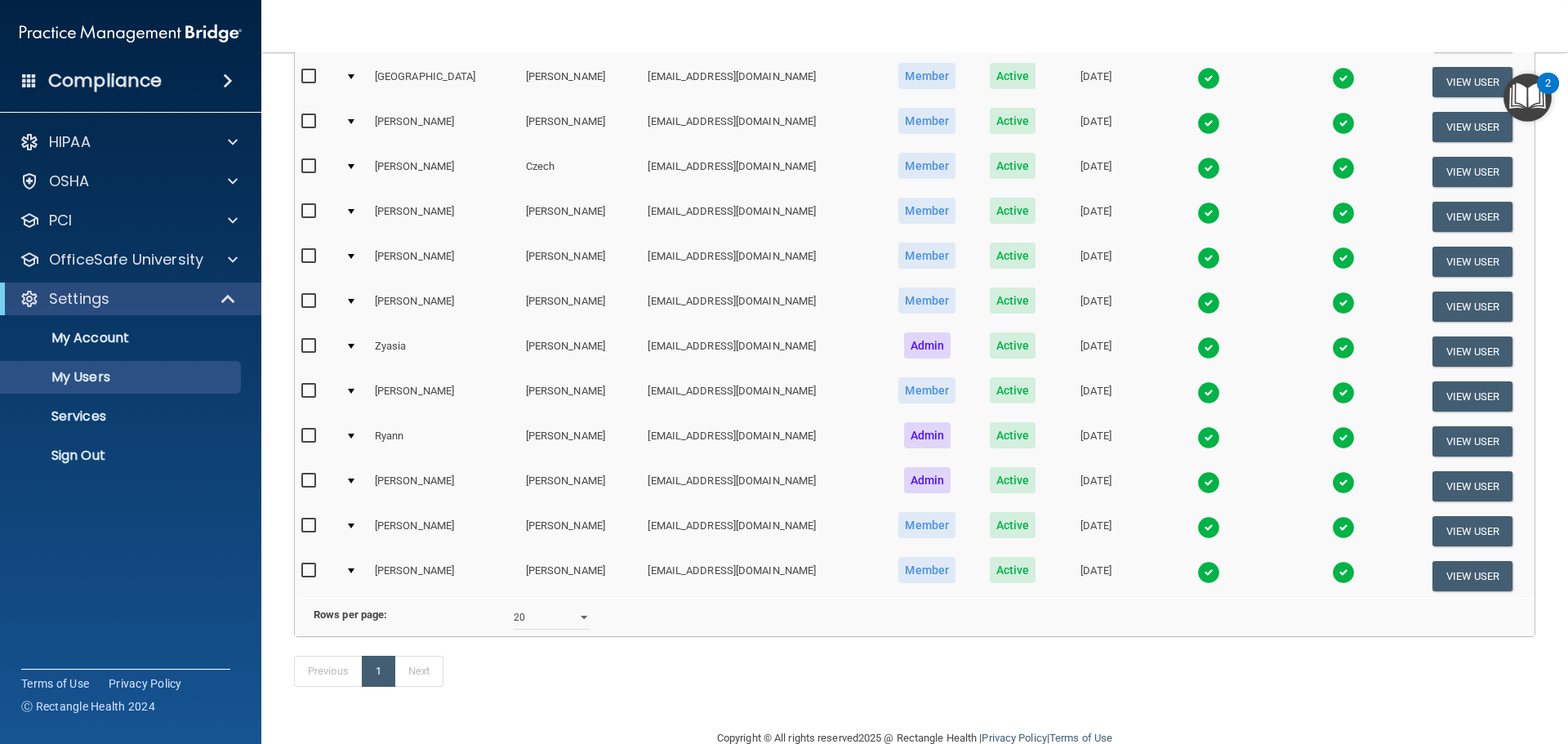
scroll to position [338, 0]
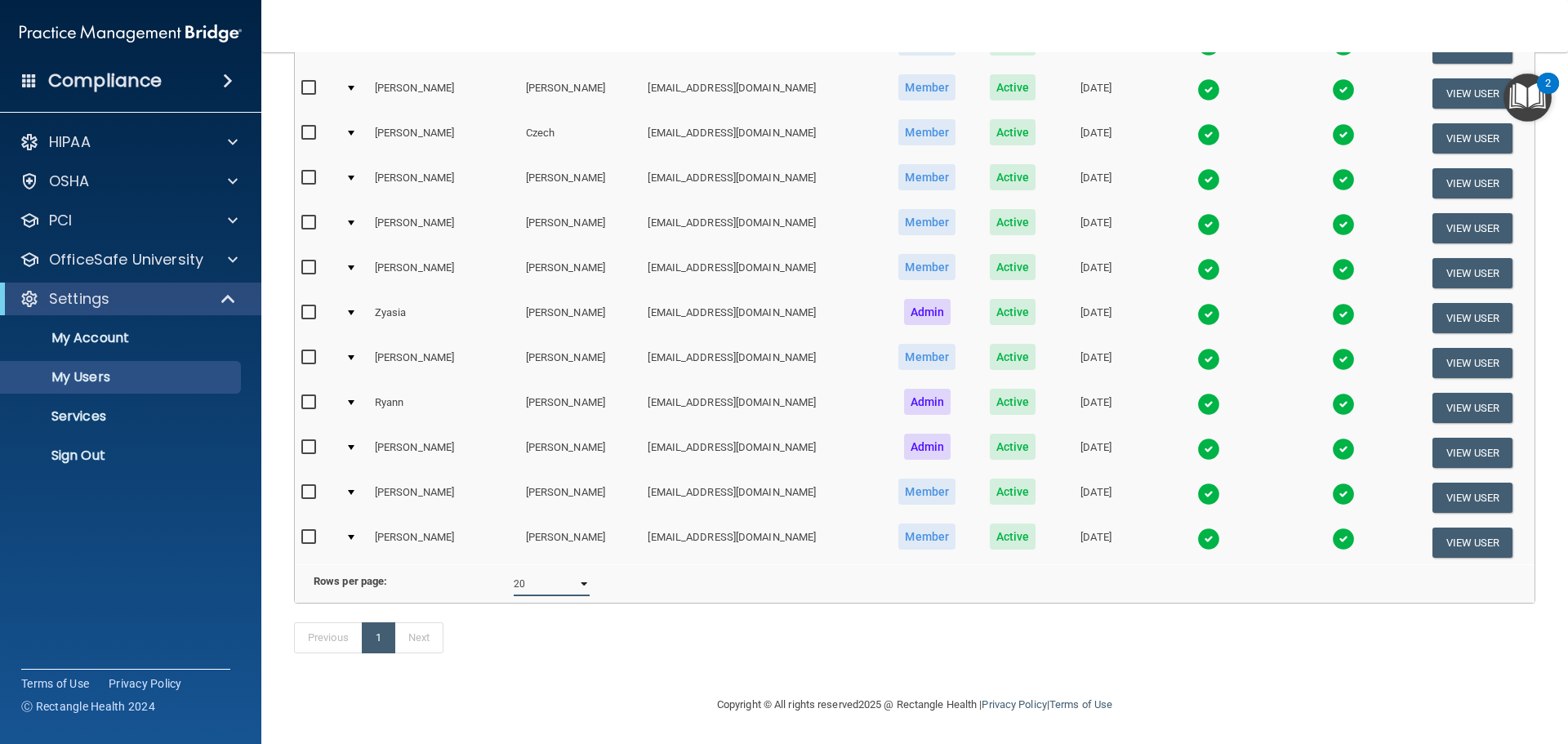
click at [563, 574] on select "10 20 30 40 all" at bounding box center [551, 584] width 76 height 24
select select "30"
click at [514, 572] on select "10 20 30 40 all" at bounding box center [551, 584] width 76 height 24
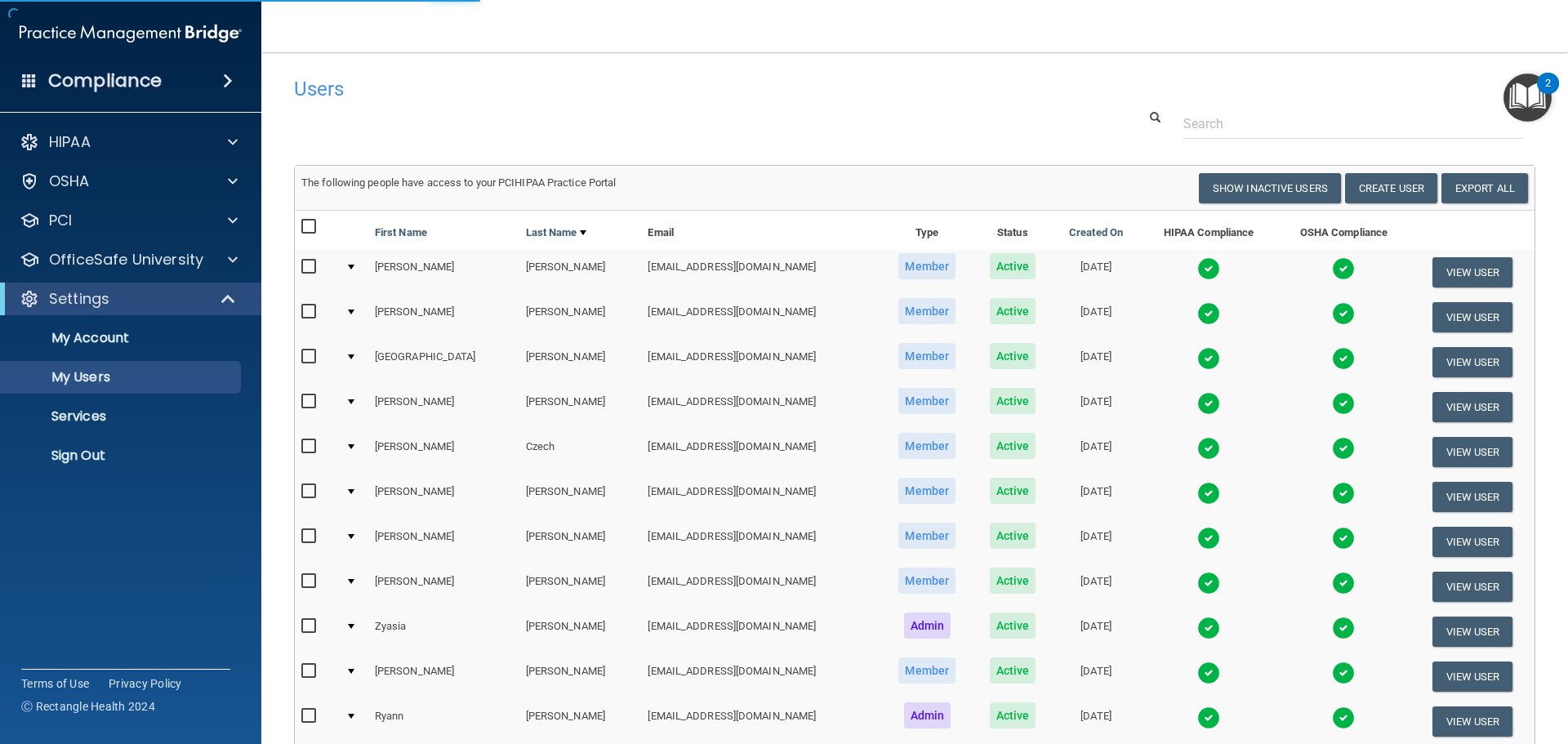
select select "30"
click at [848, 62] on main "Users Success! New user created. × Error! The user couldn't be created. × Succe…" at bounding box center [915, 398] width 1307 height 692
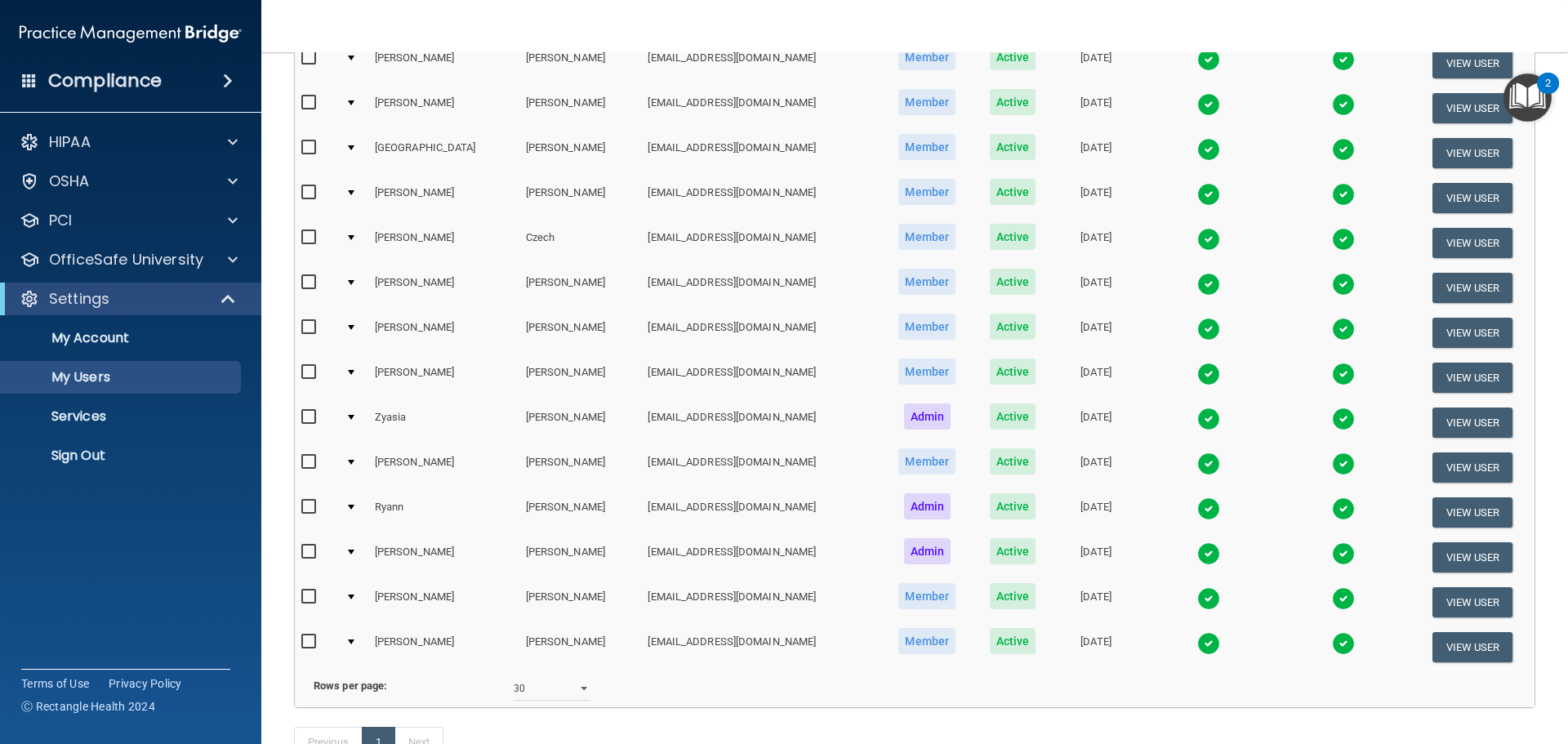
scroll to position [338, 0]
